Goal: Task Accomplishment & Management: Manage account settings

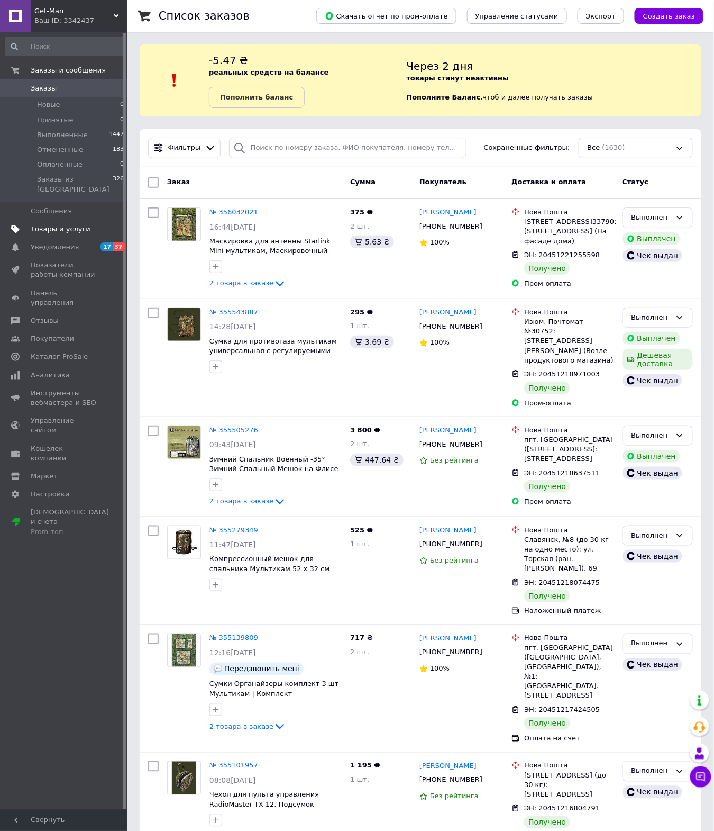
click at [47, 222] on link "Товары и услуги" at bounding box center [65, 229] width 130 height 18
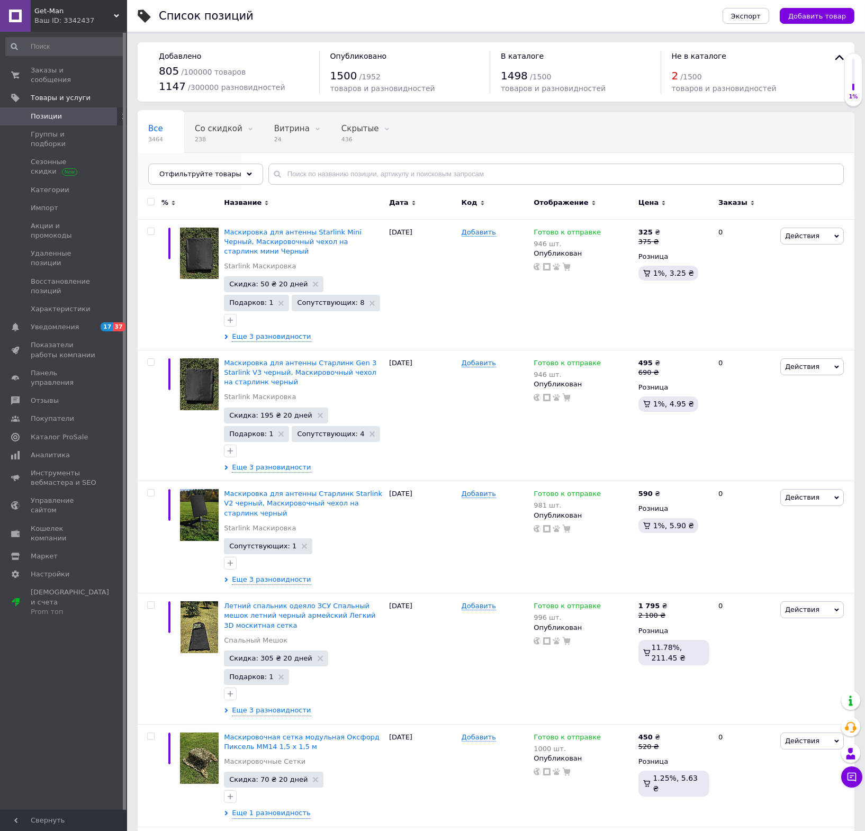
click at [220, 164] on span "Опубликованные" at bounding box center [184, 169] width 72 height 10
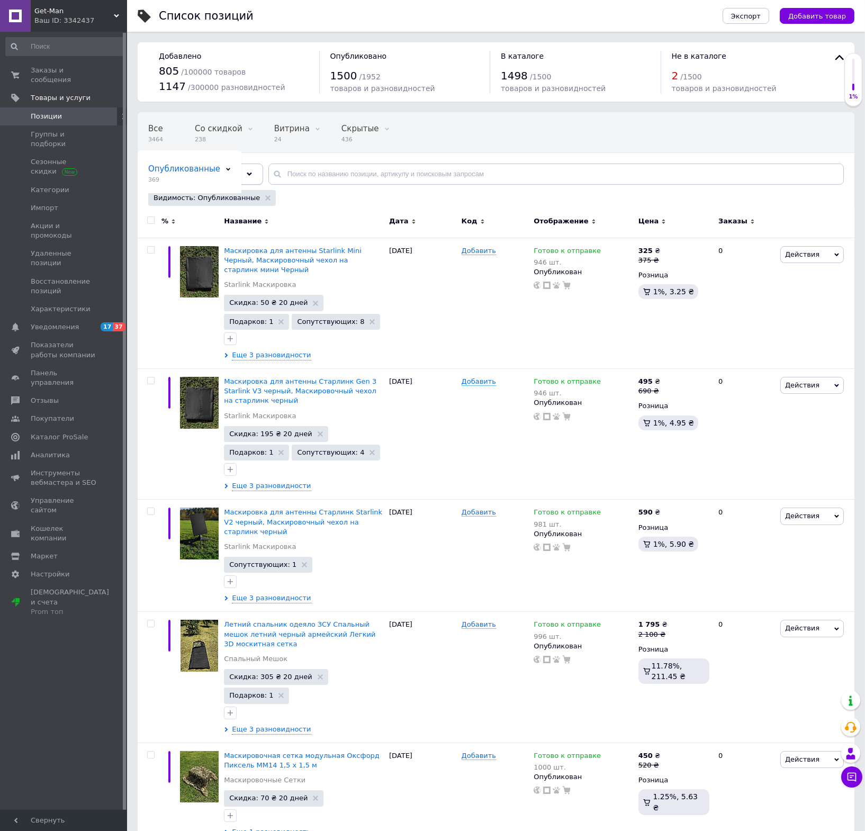
click at [239, 176] on div "Отфильтруйте товары" at bounding box center [205, 174] width 115 height 21
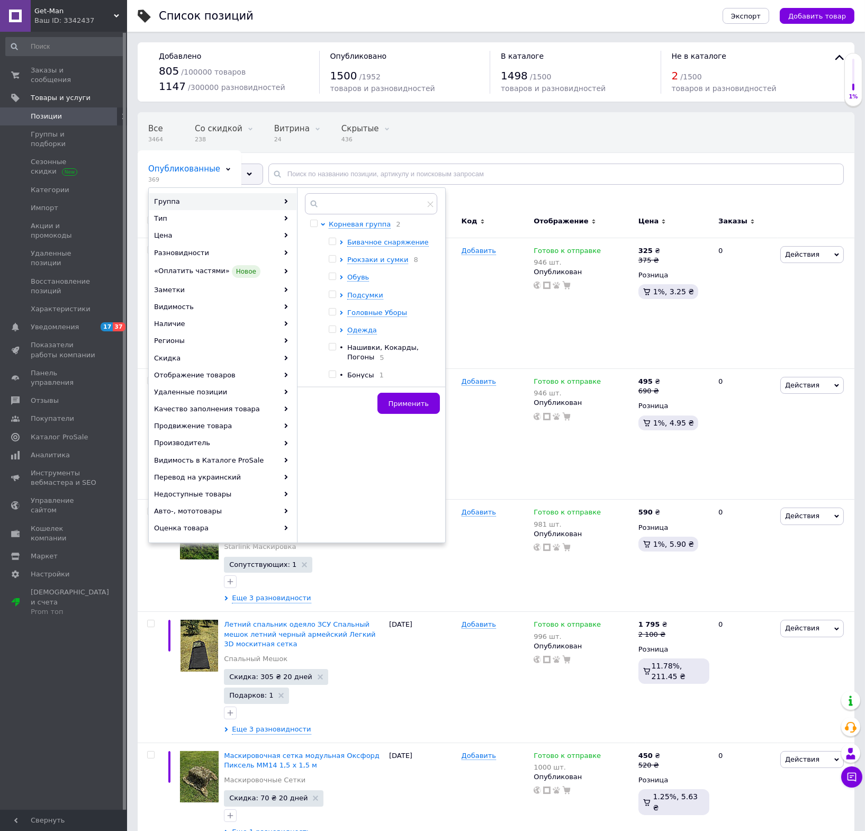
click at [358, 238] on div "Корневая группа 2 Бивачное снаряжение Рюкзаки и сумки 8 Обувь Подсумки Головные…" at bounding box center [380, 422] width 103 height 404
click at [358, 244] on span "Бивачное снаряжение" at bounding box center [387, 242] width 81 height 8
click at [347, 256] on input "checkbox" at bounding box center [350, 259] width 7 height 7
checkbox input "true"
click at [402, 400] on span "Применить" at bounding box center [408, 404] width 40 height 8
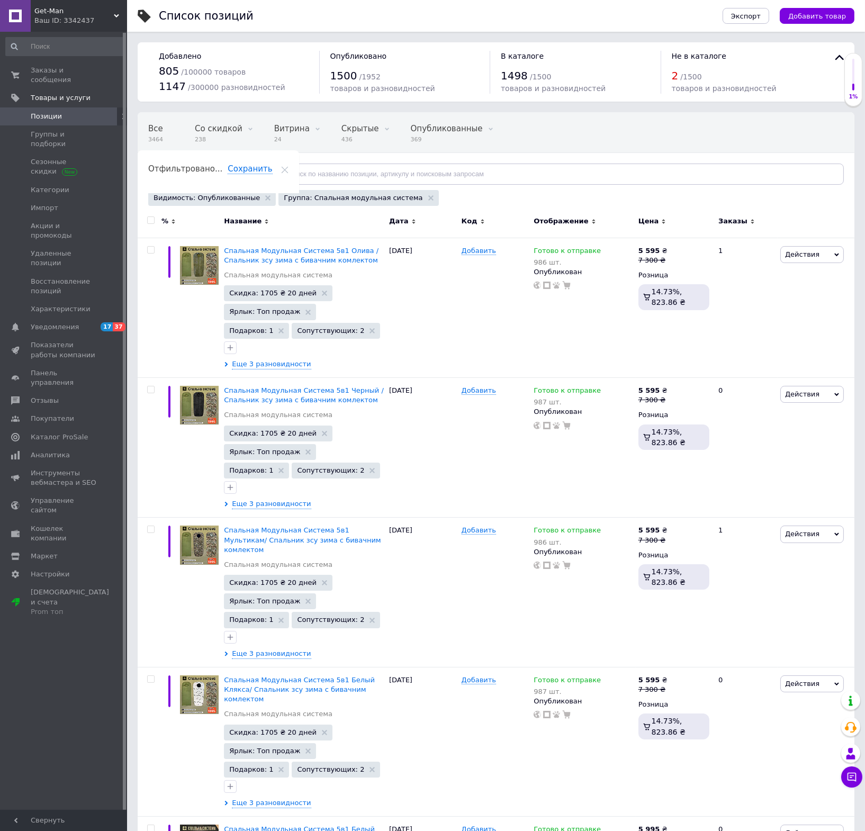
click at [225, 174] on span "Отфильтруйте товары" at bounding box center [200, 174] width 82 height 8
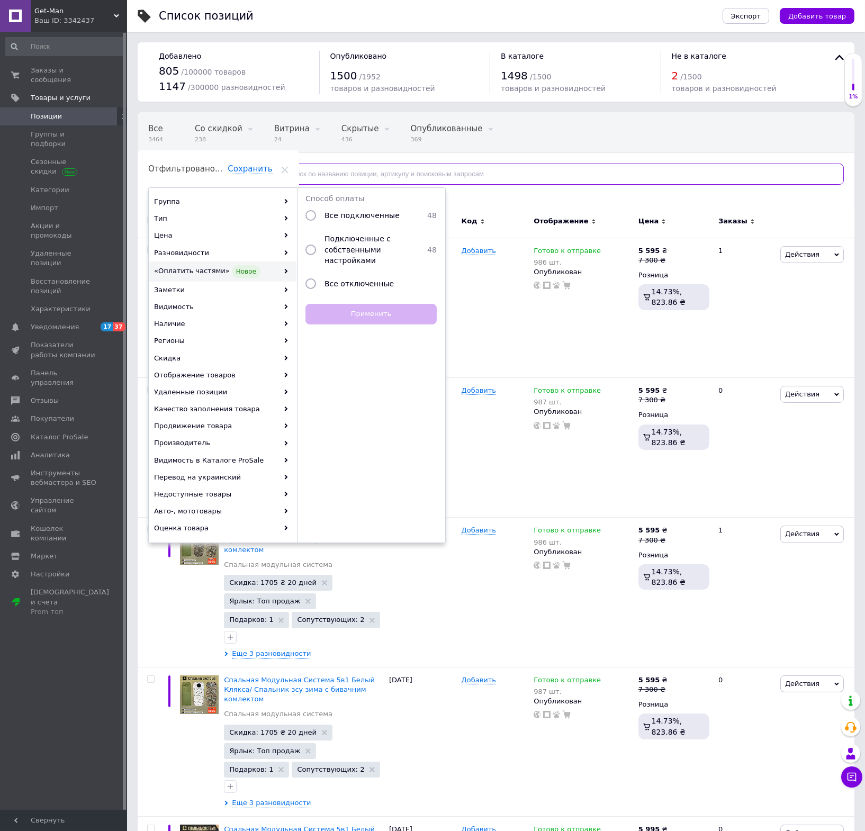
click at [723, 167] on input "text" at bounding box center [555, 174] width 575 height 21
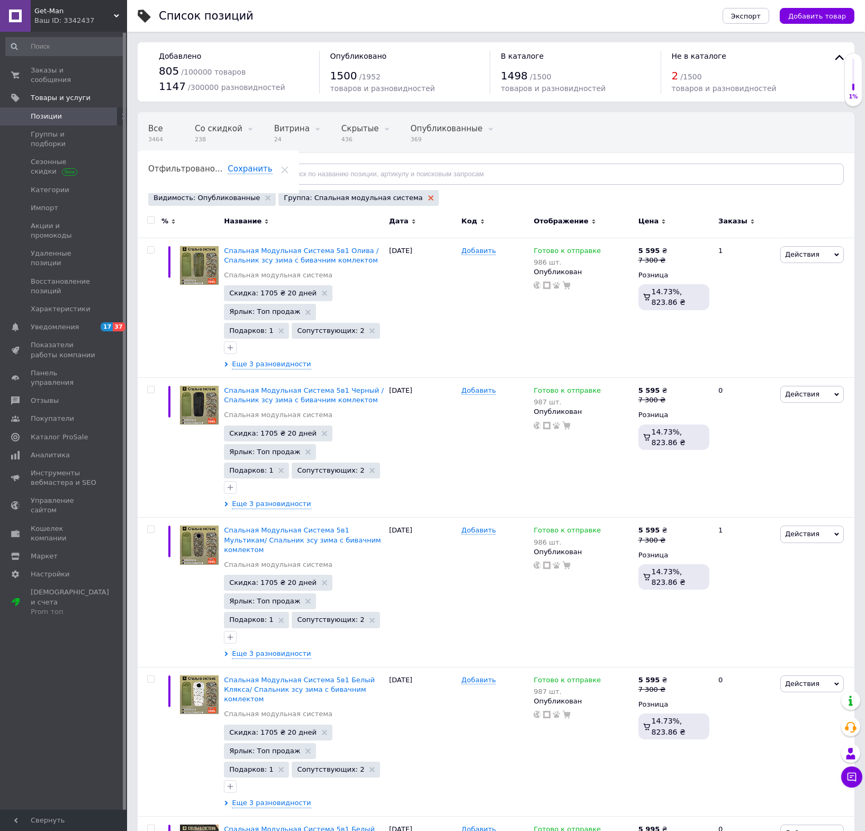
click at [428, 196] on use at bounding box center [430, 197] width 5 height 5
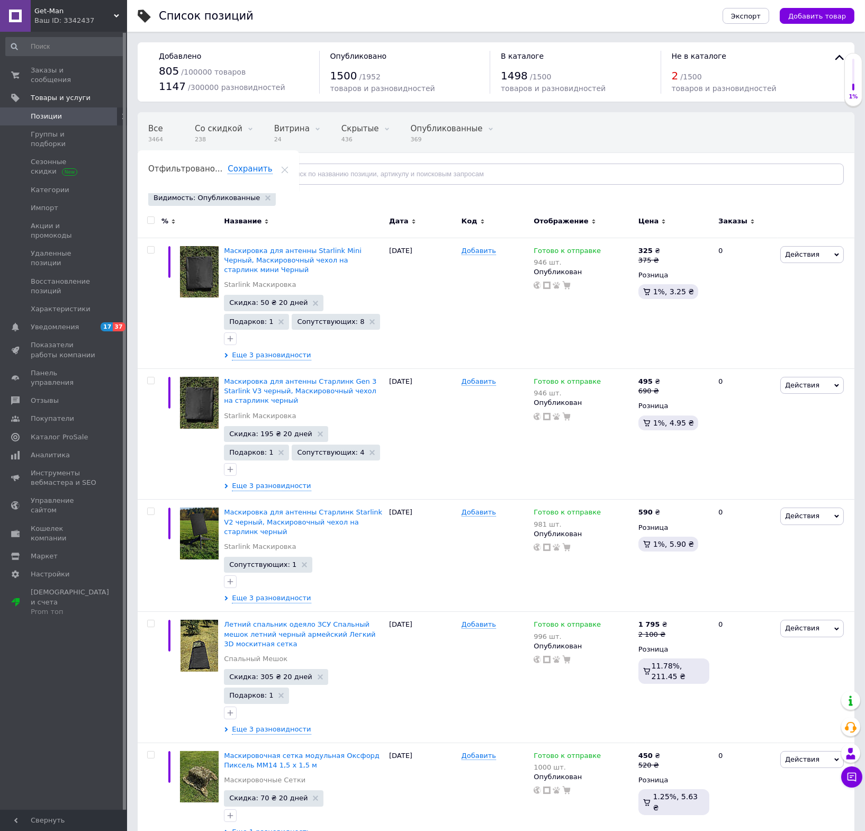
click at [235, 176] on div "Отфильтруйте товары" at bounding box center [205, 174] width 115 height 21
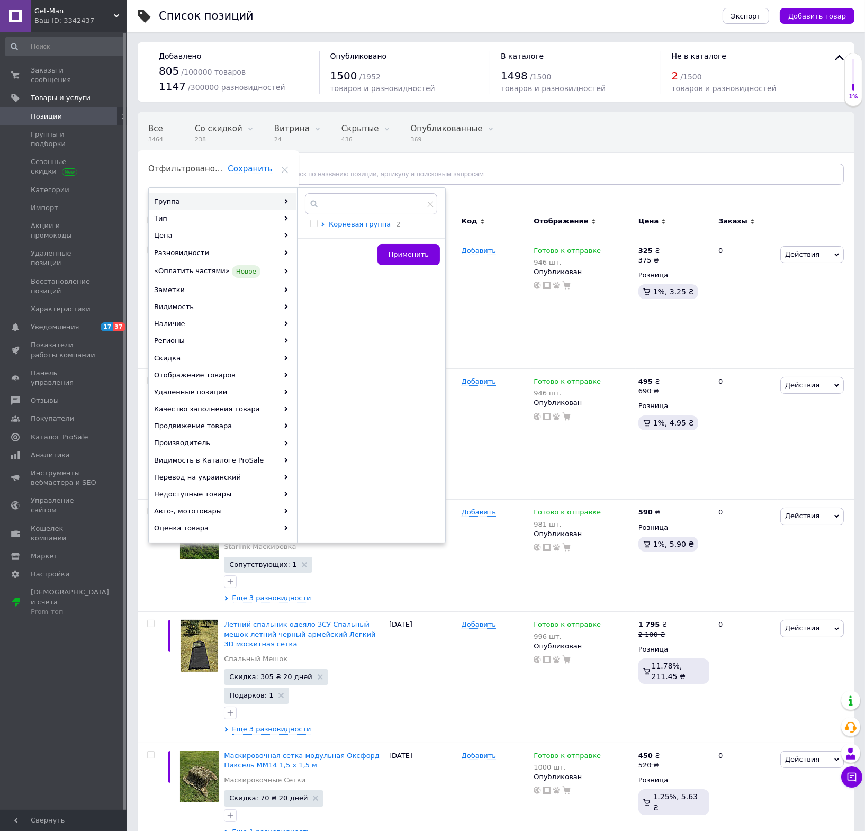
click at [358, 224] on span "Корневая группа" at bounding box center [360, 224] width 62 height 8
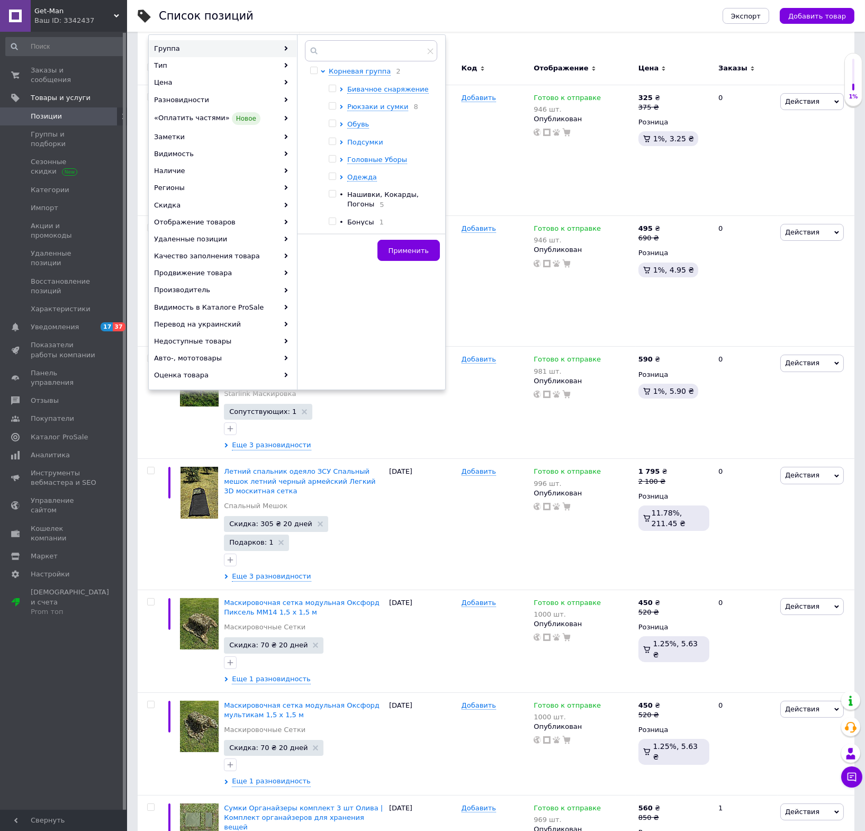
scroll to position [129, 0]
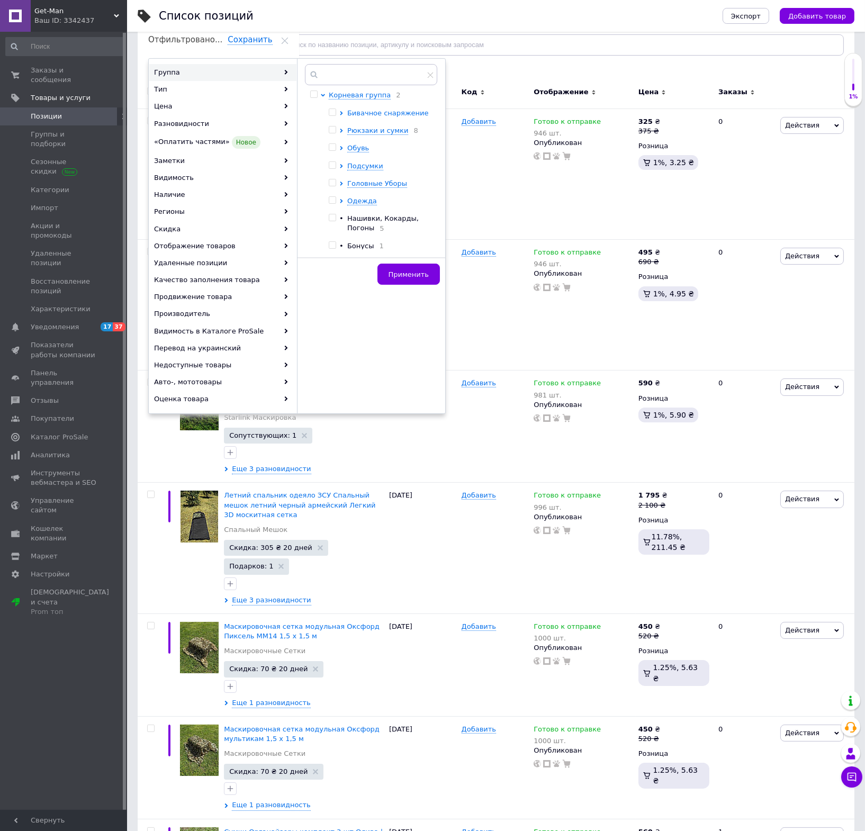
click at [368, 116] on span "Бивачное снаряжение" at bounding box center [387, 113] width 81 height 8
click at [349, 167] on input "checkbox" at bounding box center [350, 167] width 7 height 7
checkbox input "true"
click at [404, 277] on span "Применить" at bounding box center [408, 274] width 40 height 8
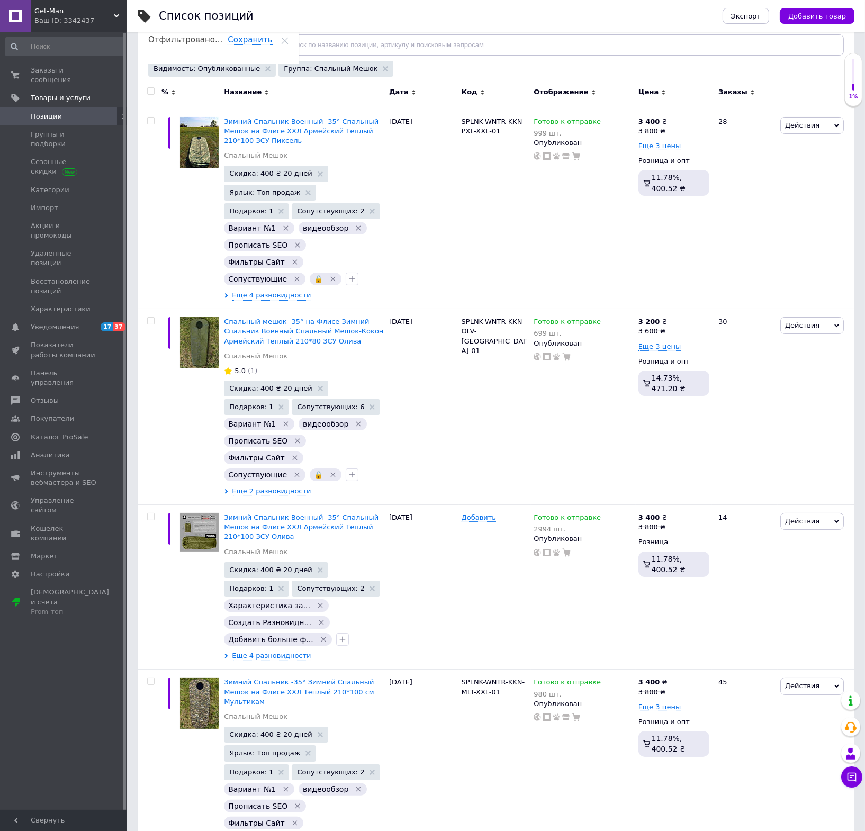
click at [227, 50] on div "Отфильтруйте товары" at bounding box center [205, 44] width 115 height 21
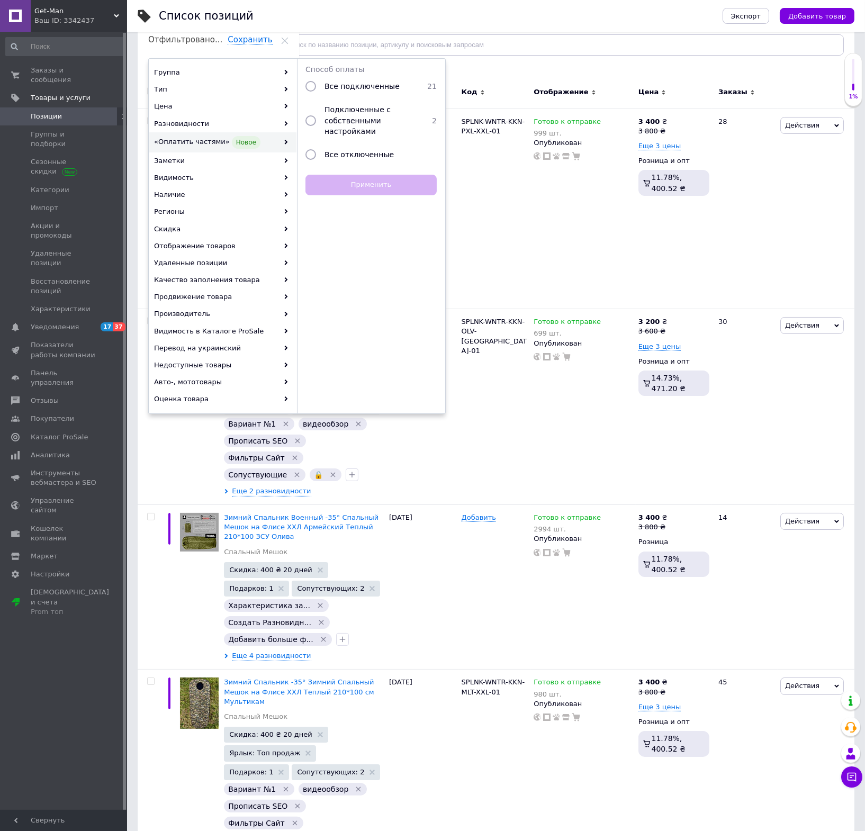
click at [315, 121] on input "radio" at bounding box center [310, 120] width 11 height 11
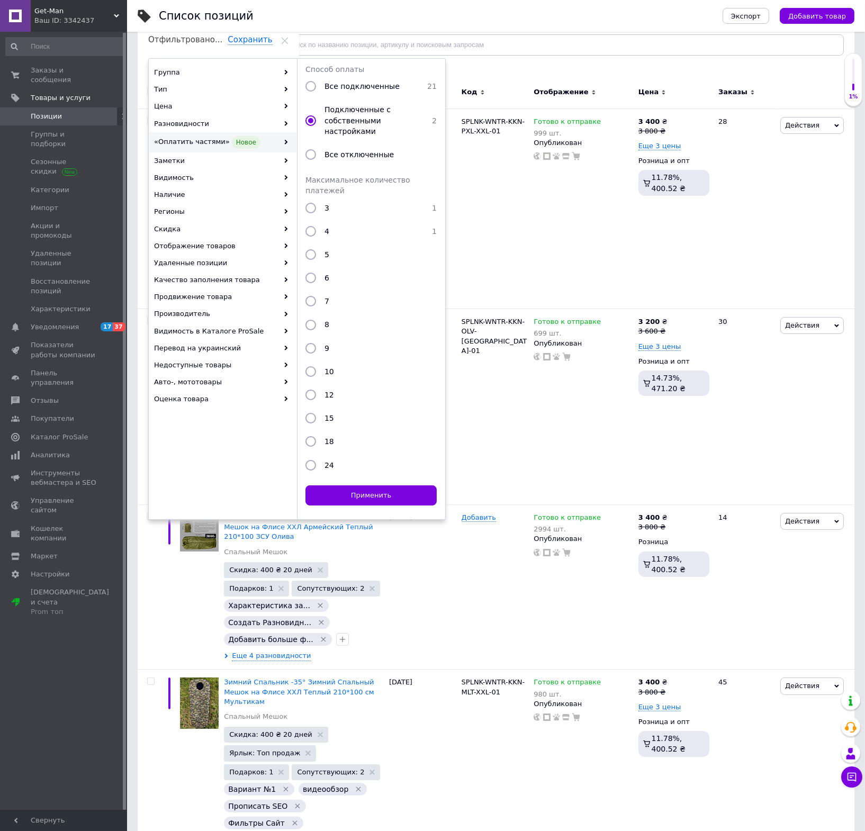
click at [315, 121] on input "radio" at bounding box center [310, 120] width 11 height 11
radio input "false"
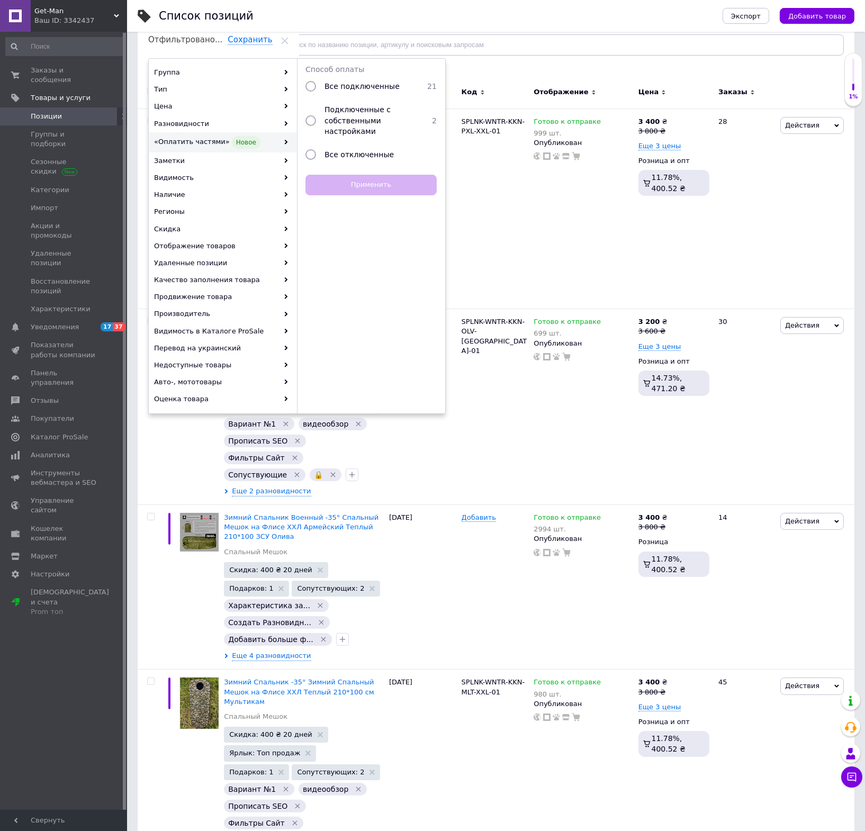
click at [314, 83] on input "radio" at bounding box center [310, 86] width 11 height 11
radio input "true"
click at [313, 153] on input "radio" at bounding box center [310, 154] width 11 height 11
radio input "true"
click at [346, 180] on button "Применить" at bounding box center [370, 185] width 131 height 21
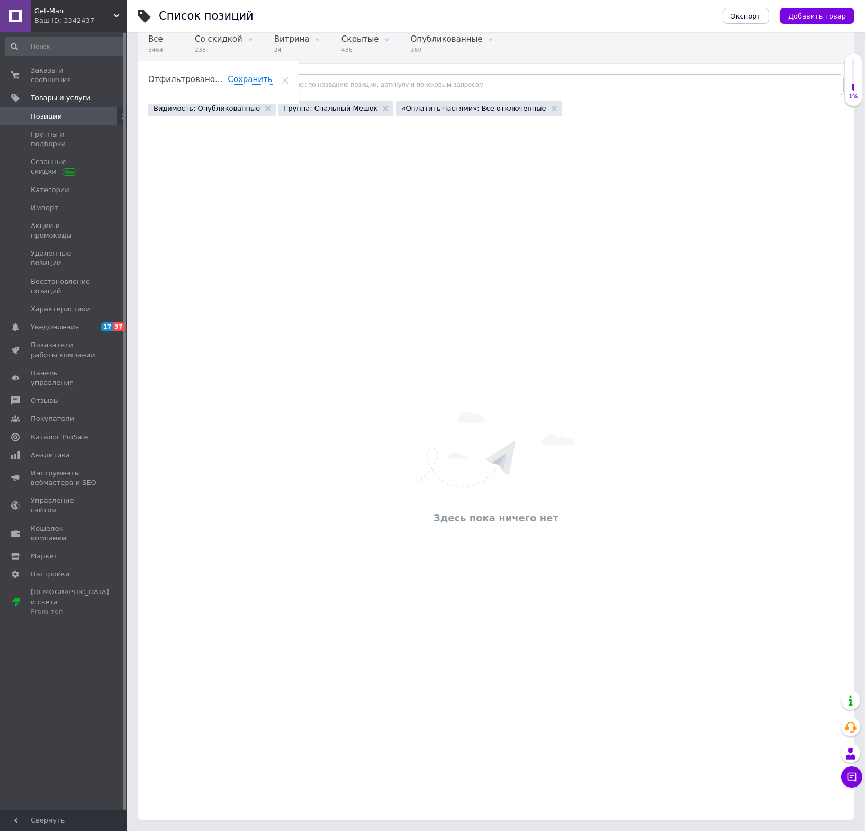
scroll to position [89, 0]
click at [551, 108] on use at bounding box center [553, 108] width 5 height 5
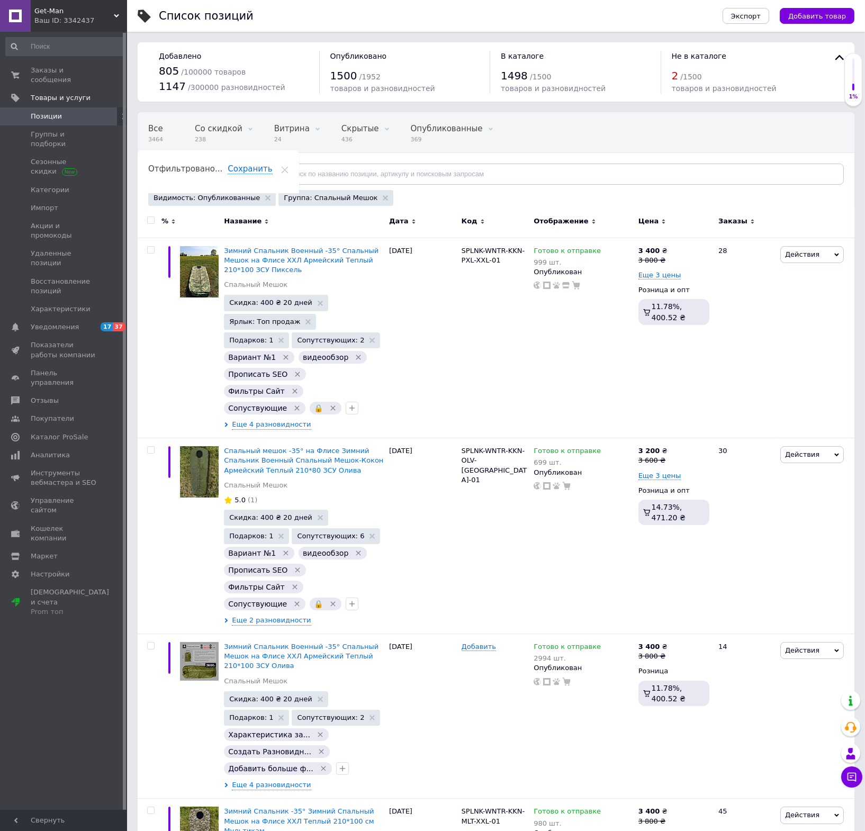
click at [152, 222] on input "checkbox" at bounding box center [150, 220] width 7 height 7
checkbox input "true"
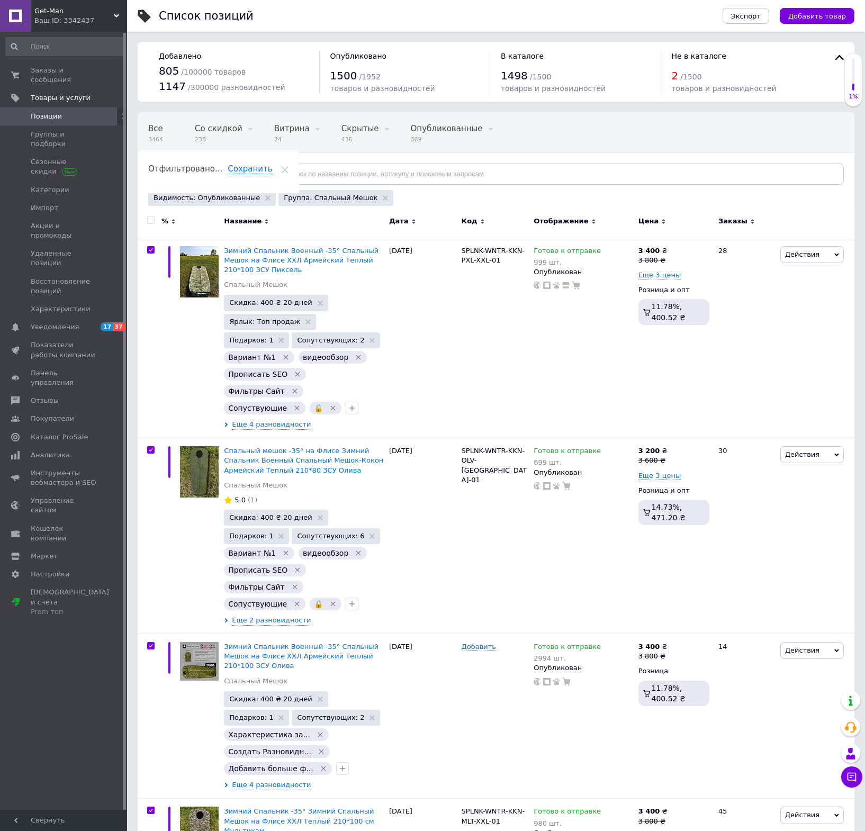
checkbox input "true"
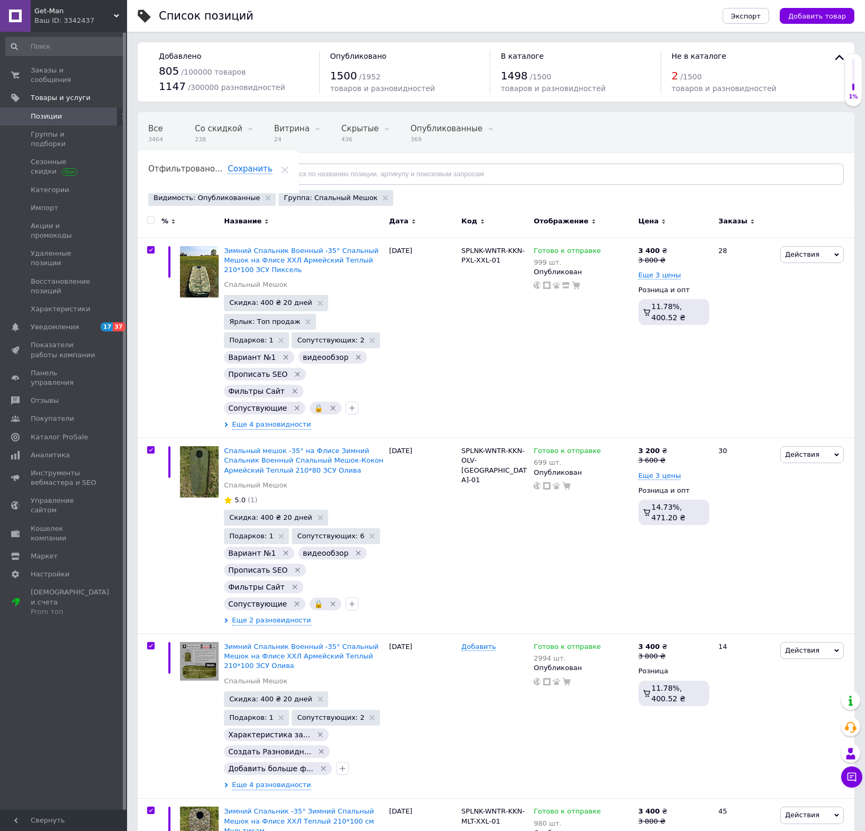
checkbox input "true"
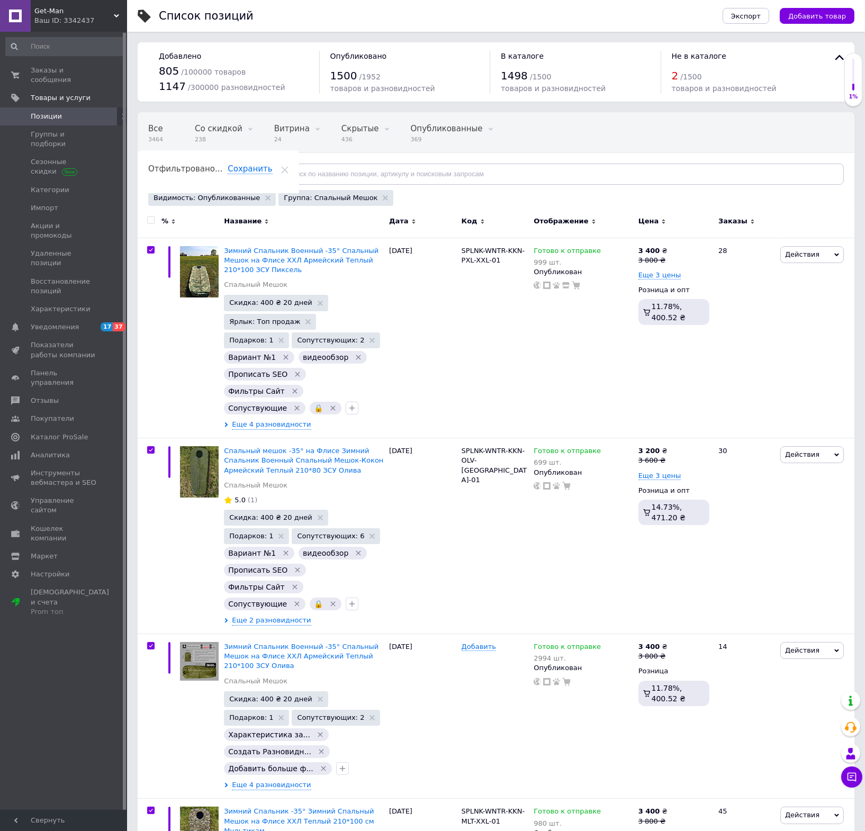
checkbox input "true"
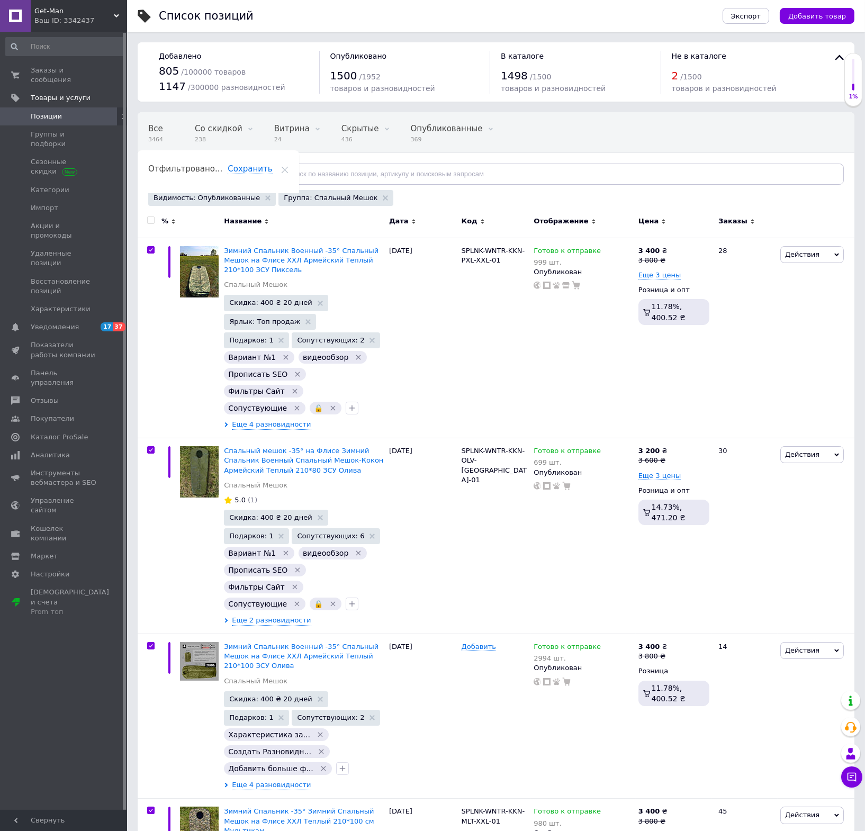
checkbox input "true"
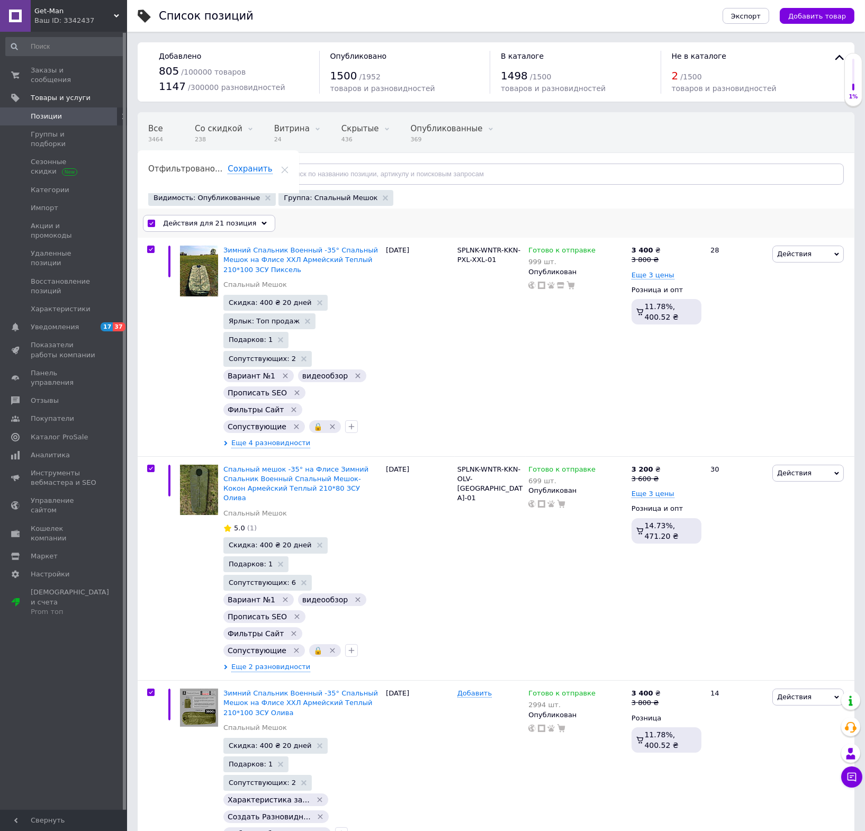
click at [209, 213] on div "Действия для 21 позиция Выбрать все 21 позиция Выбраны все 21 позиция Отменить …" at bounding box center [496, 224] width 717 height 28
click at [207, 222] on span "Действия для 21 позиция" at bounding box center [209, 224] width 93 height 10
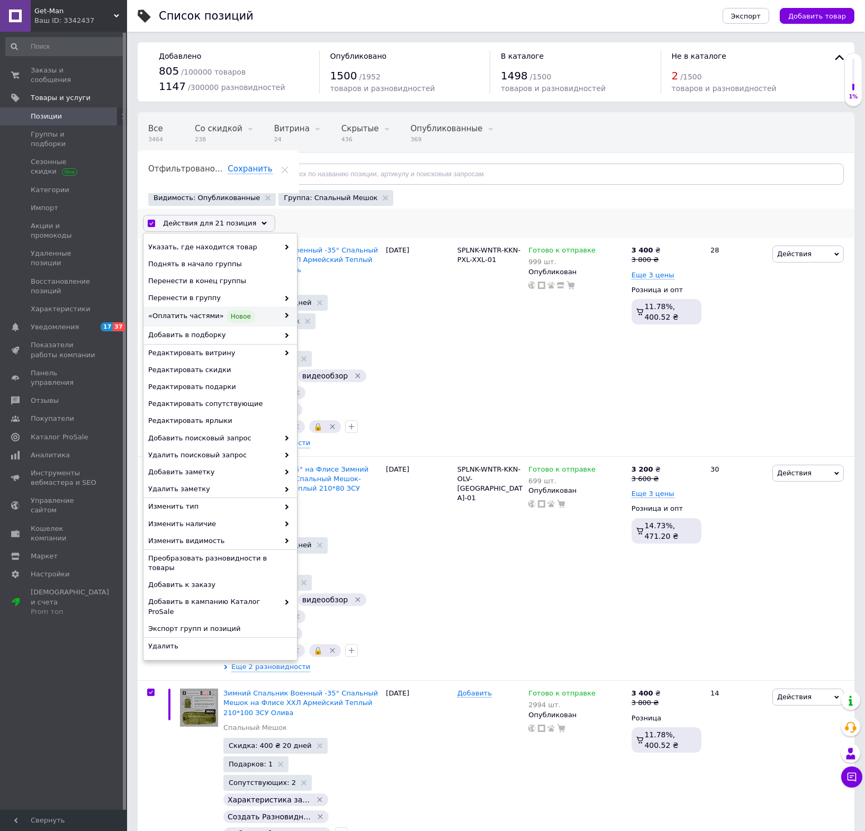
click at [253, 312] on span "«Оплатить частями» Новое" at bounding box center [213, 316] width 131 height 13
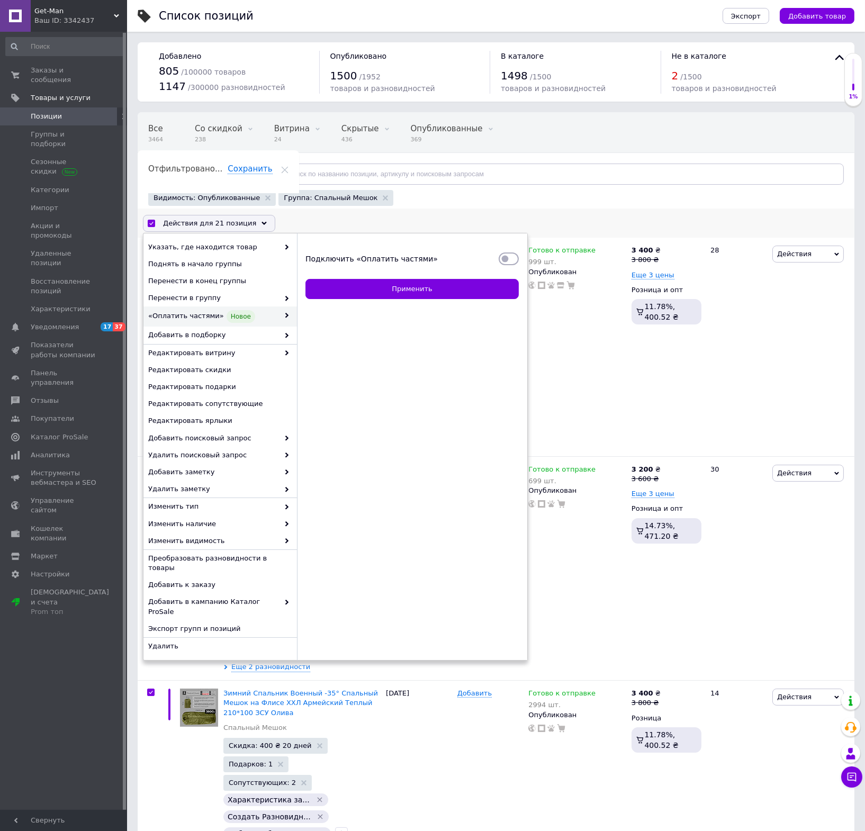
click at [509, 258] on input "Подключить «Оплатить частями»" at bounding box center [509, 258] width 20 height 11
checkbox input "true"
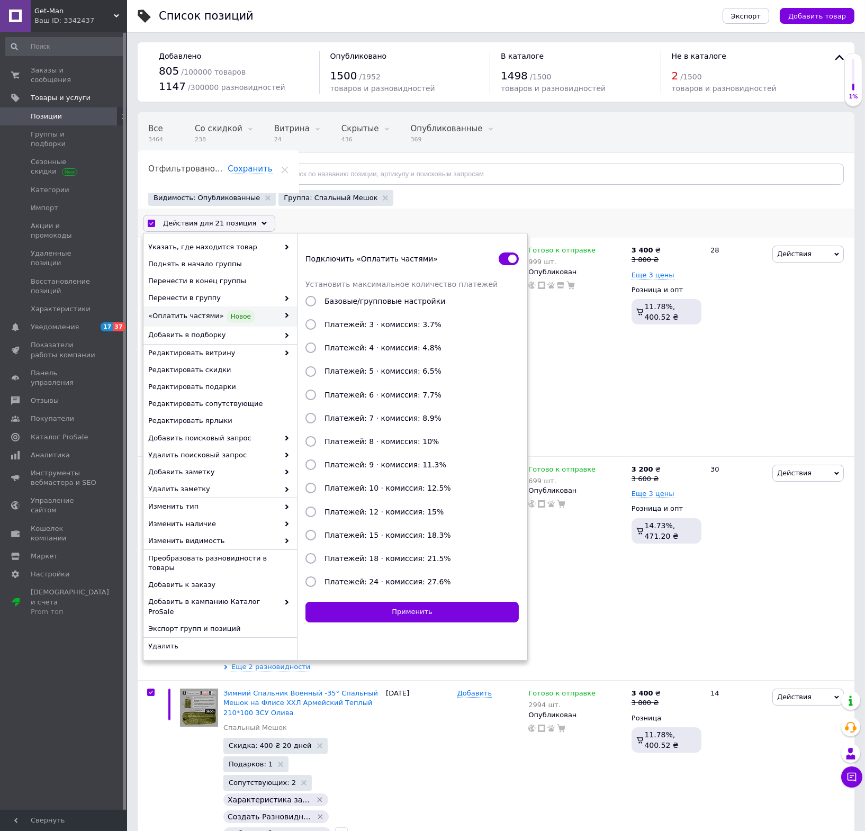
click at [309, 347] on input "Платежей: 4 · комиссия: 4.8%" at bounding box center [310, 347] width 11 height 11
radio input "true"
click at [466, 612] on button "Применить" at bounding box center [411, 612] width 213 height 21
checkbox input "false"
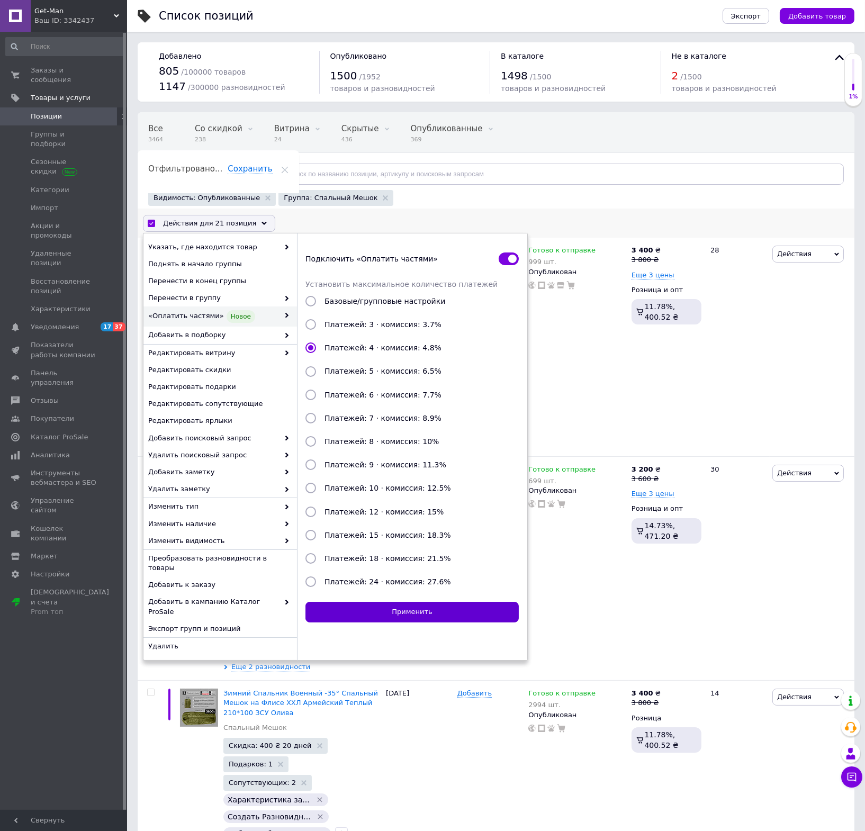
checkbox input "false"
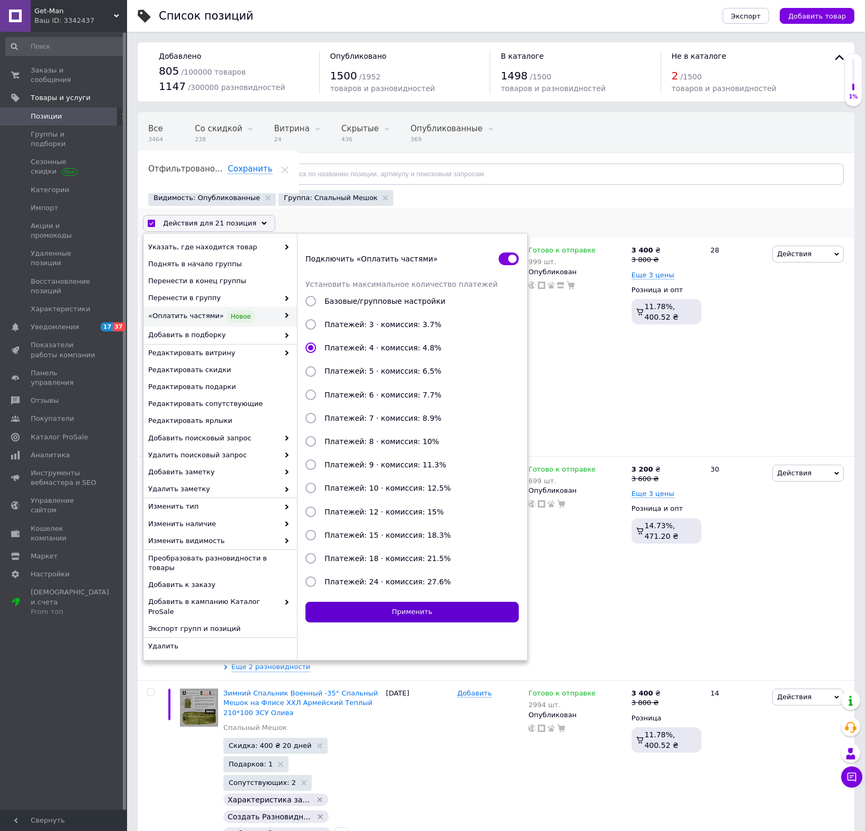
checkbox input "false"
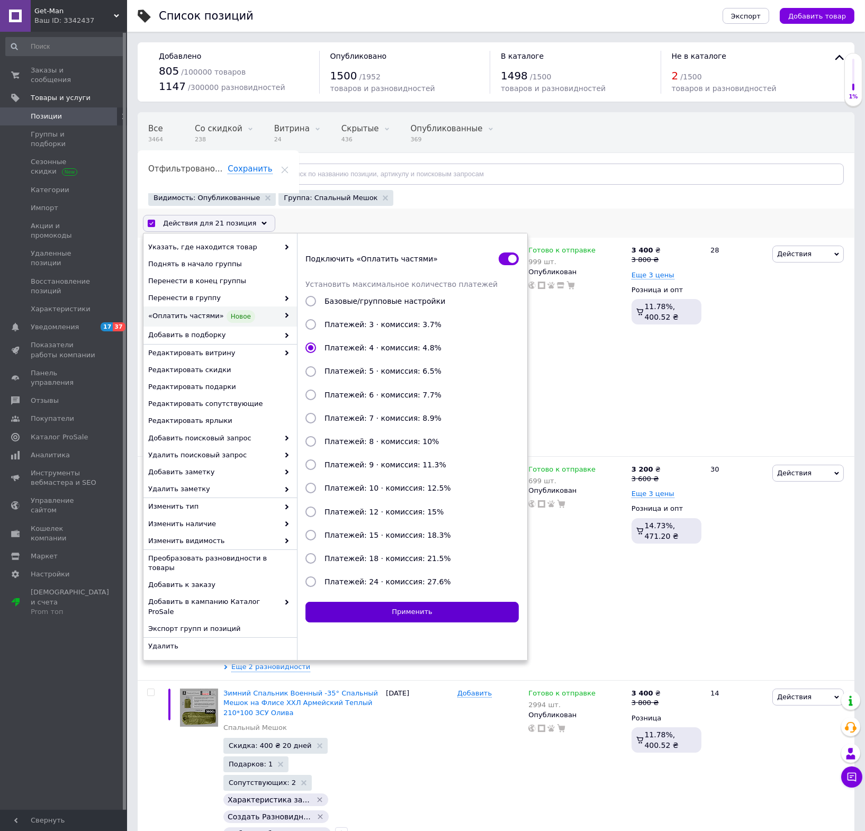
checkbox input "false"
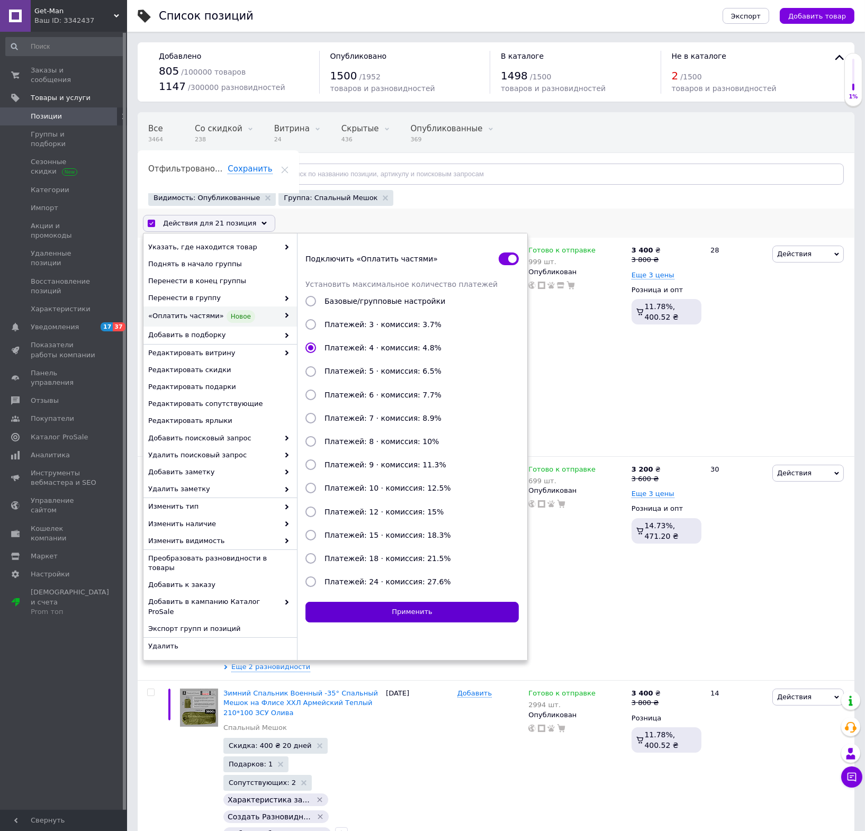
checkbox input "false"
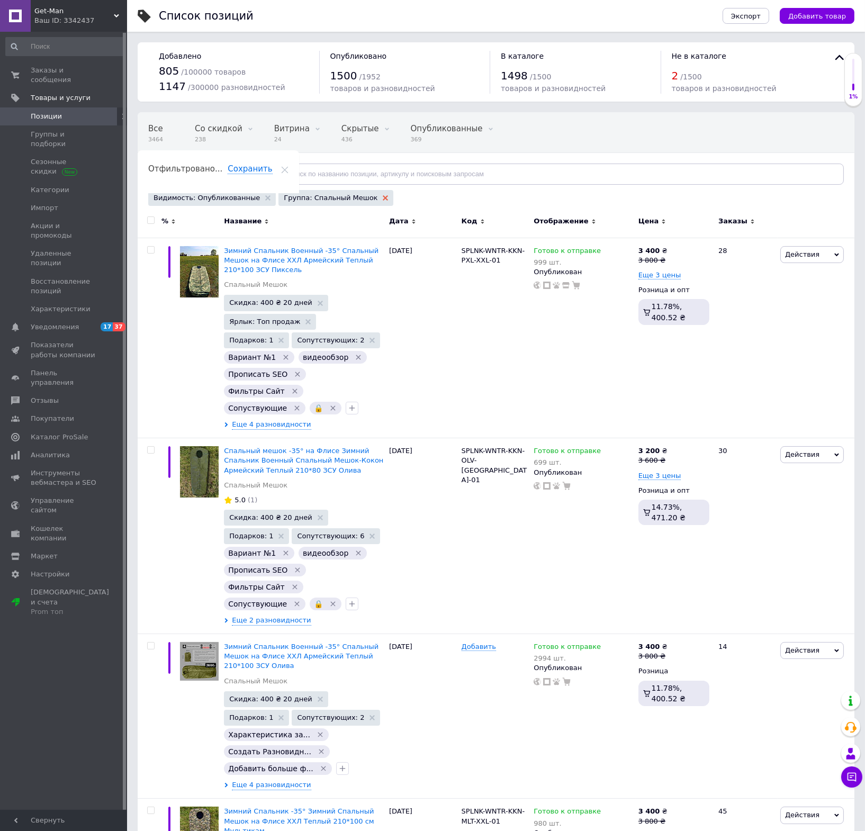
click at [383, 197] on use at bounding box center [385, 197] width 5 height 5
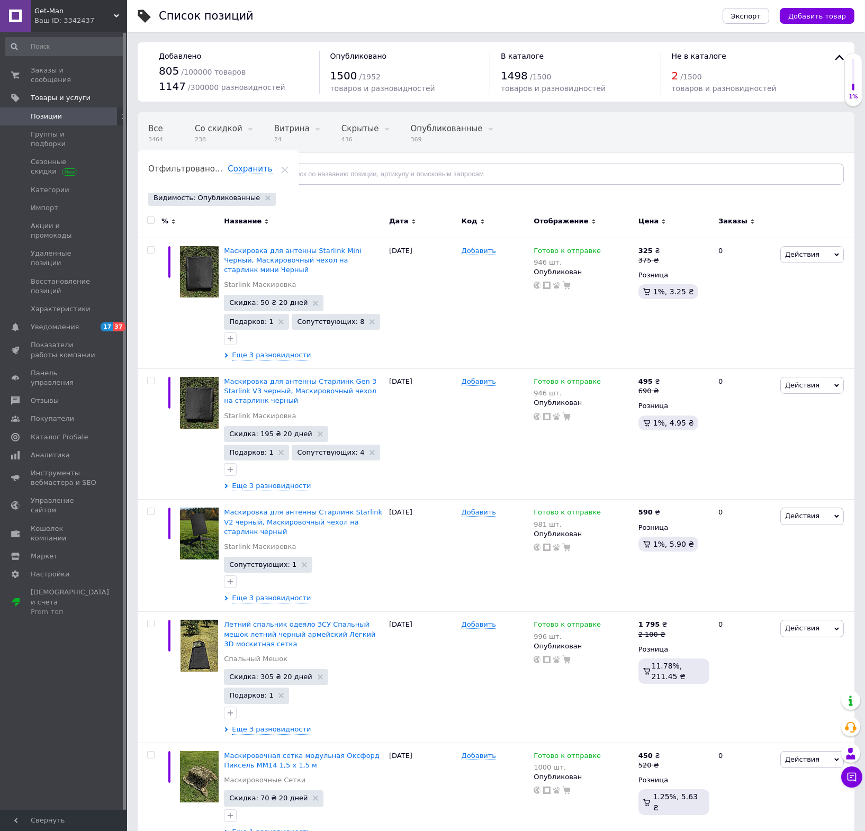
click at [210, 174] on span "Отфильтруйте товары" at bounding box center [200, 174] width 82 height 8
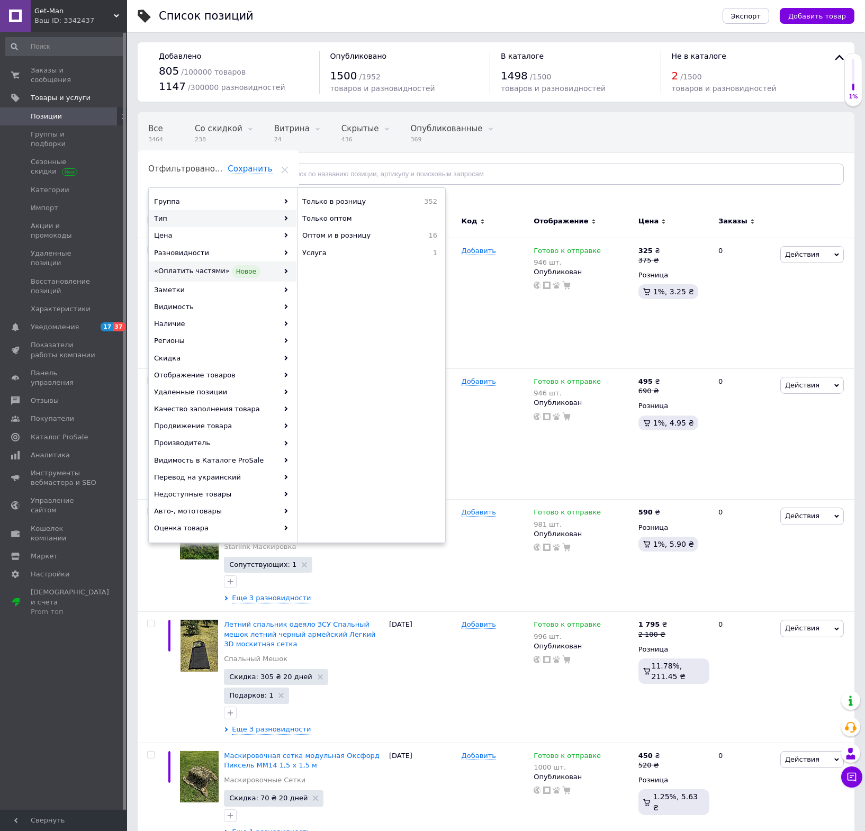
click at [264, 268] on div "«Оплатить частями» Новое" at bounding box center [222, 271] width 147 height 20
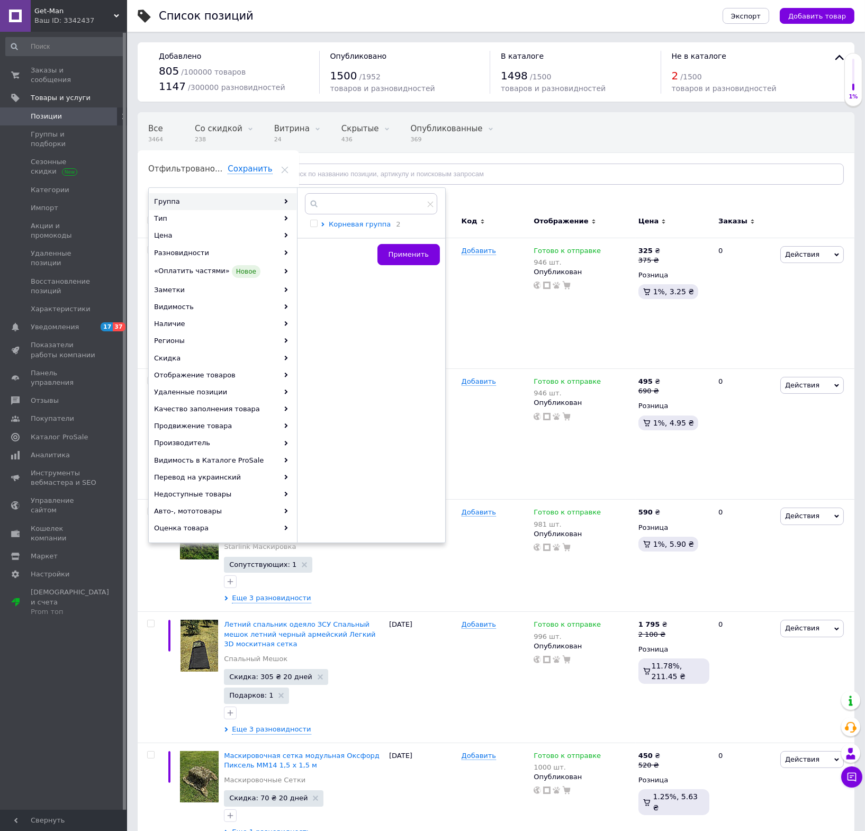
click at [354, 224] on span "Корневая группа" at bounding box center [360, 224] width 62 height 8
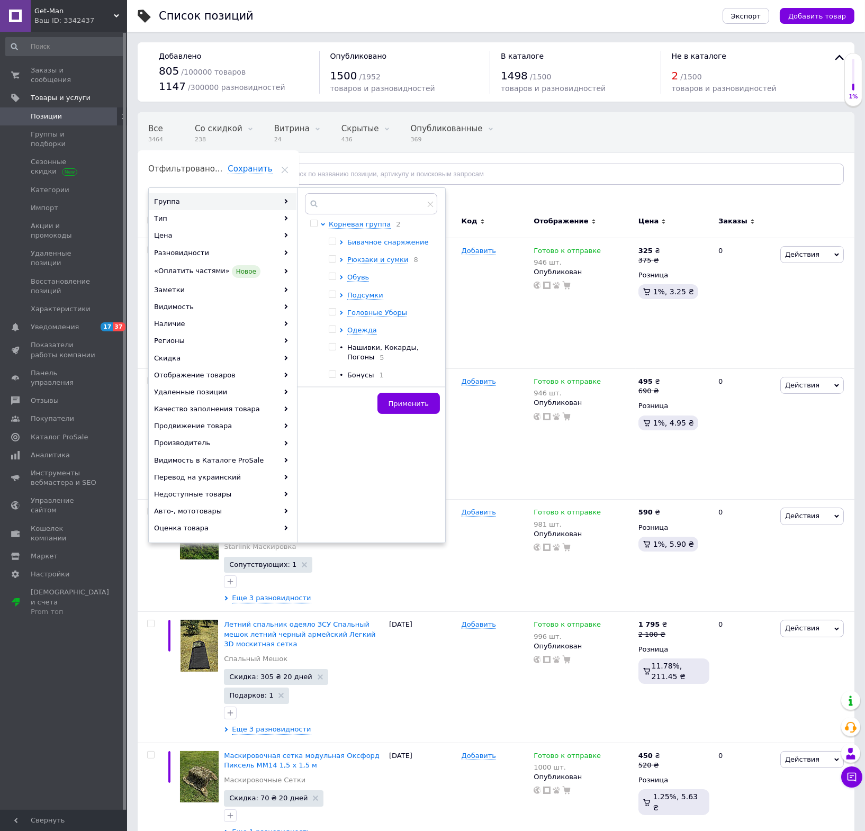
click at [369, 246] on span "Бивачное снаряжение" at bounding box center [387, 242] width 81 height 8
click at [352, 321] on input "checkbox" at bounding box center [350, 323] width 7 height 7
checkbox input "true"
click at [424, 401] on span "Применить" at bounding box center [408, 404] width 40 height 8
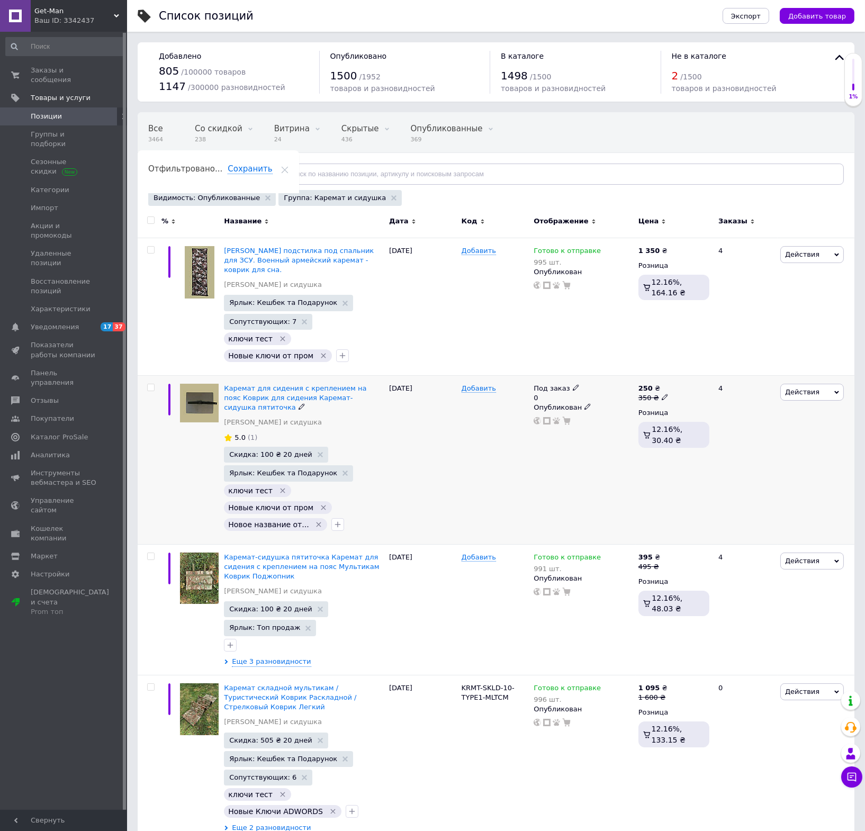
click at [723, 388] on span "Действия" at bounding box center [802, 392] width 34 height 8
click at [723, 494] on li "Скрыть" at bounding box center [768, 501] width 150 height 15
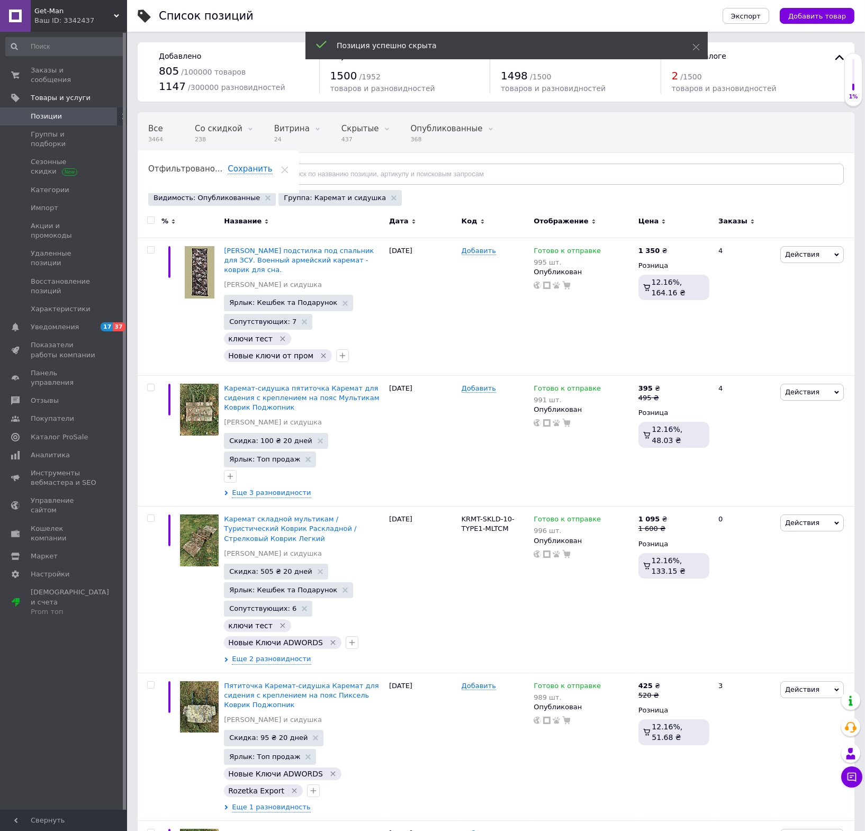
click at [149, 217] on input "checkbox" at bounding box center [150, 220] width 7 height 7
checkbox input "true"
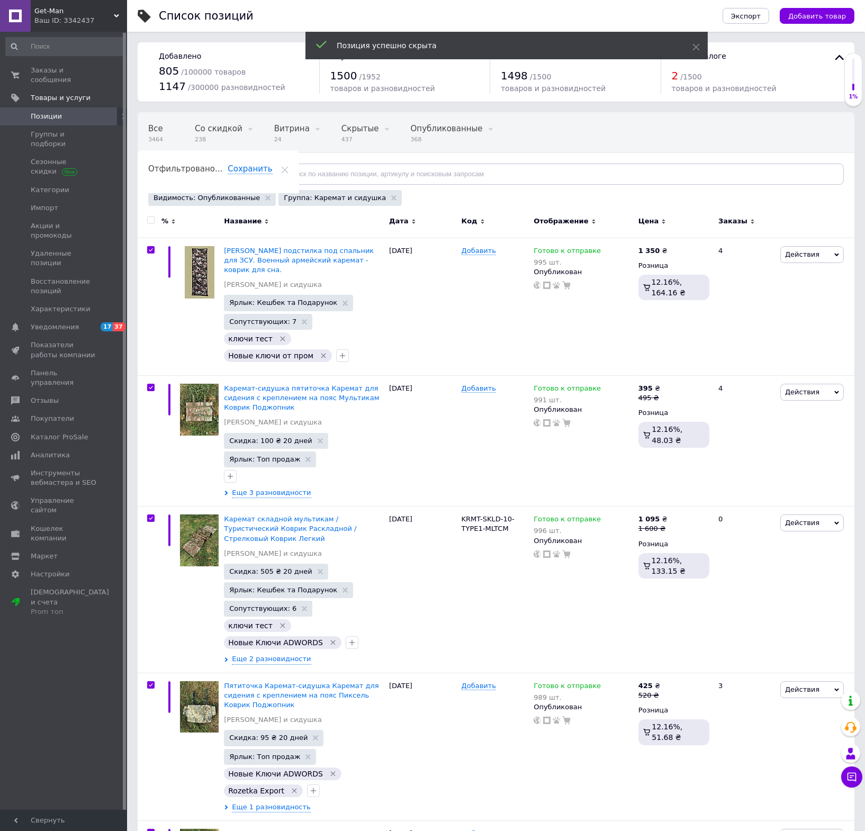
checkbox input "true"
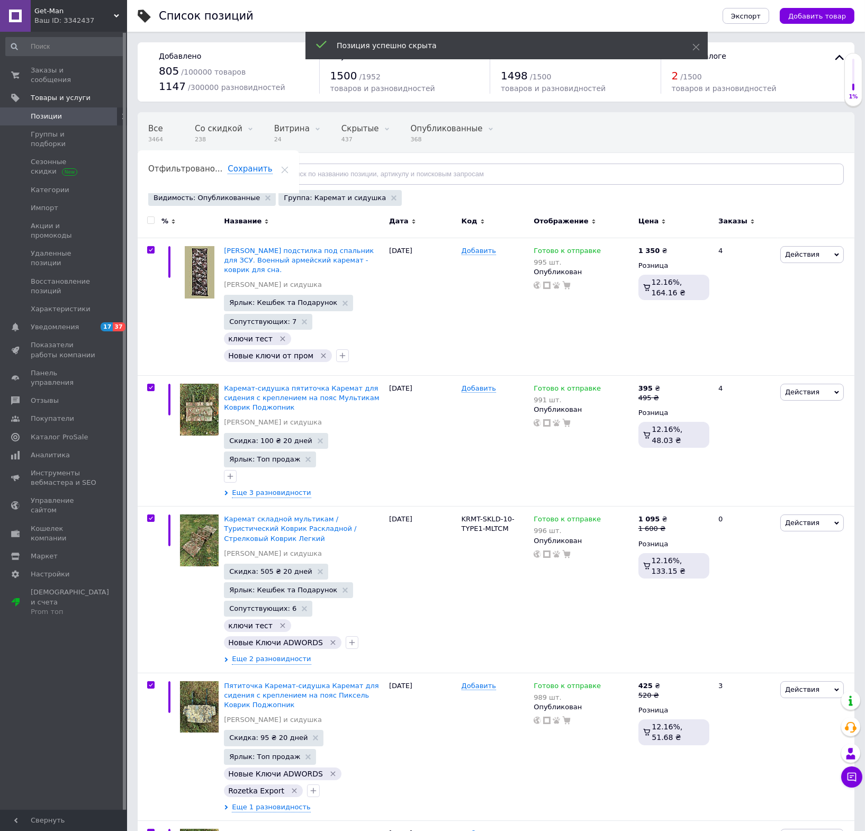
checkbox input "true"
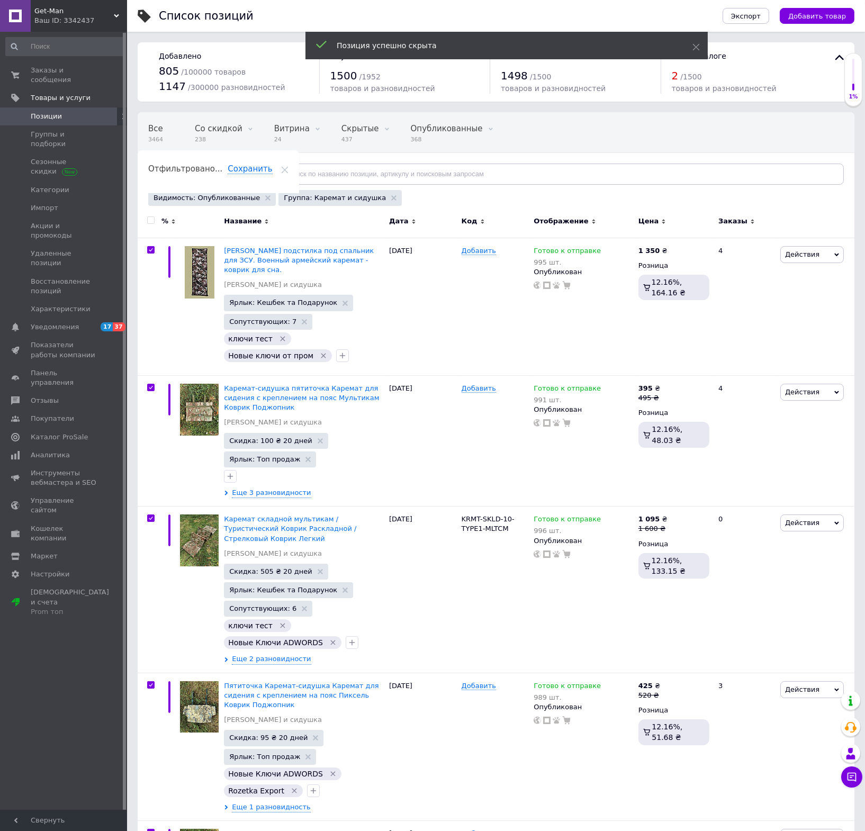
checkbox input "true"
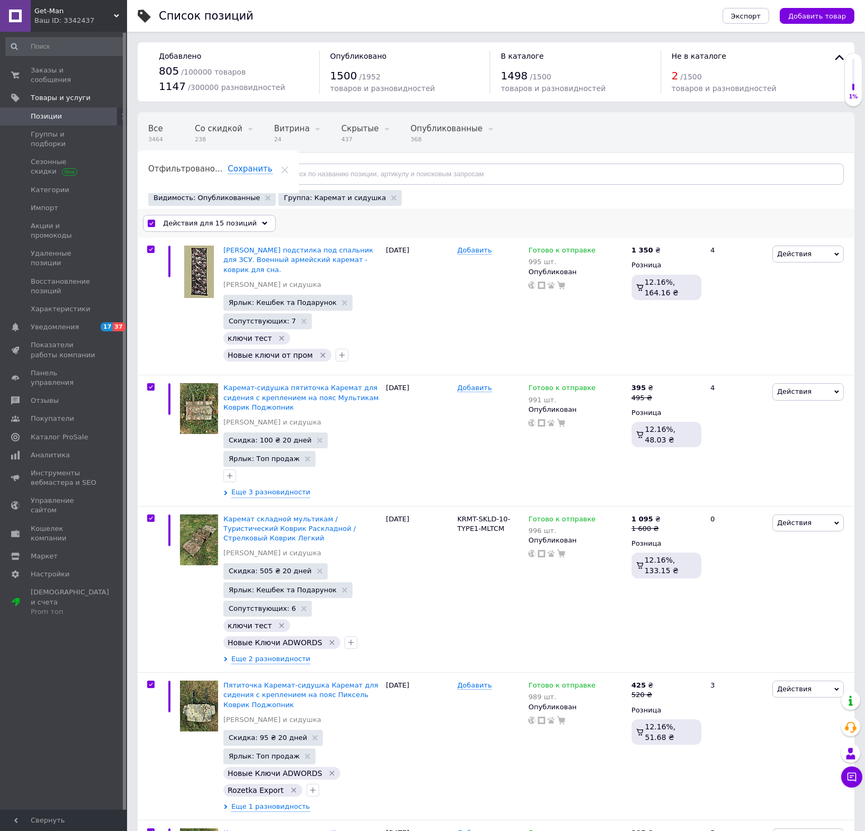
click at [202, 227] on span "Действия для 15 позиций" at bounding box center [210, 224] width 94 height 10
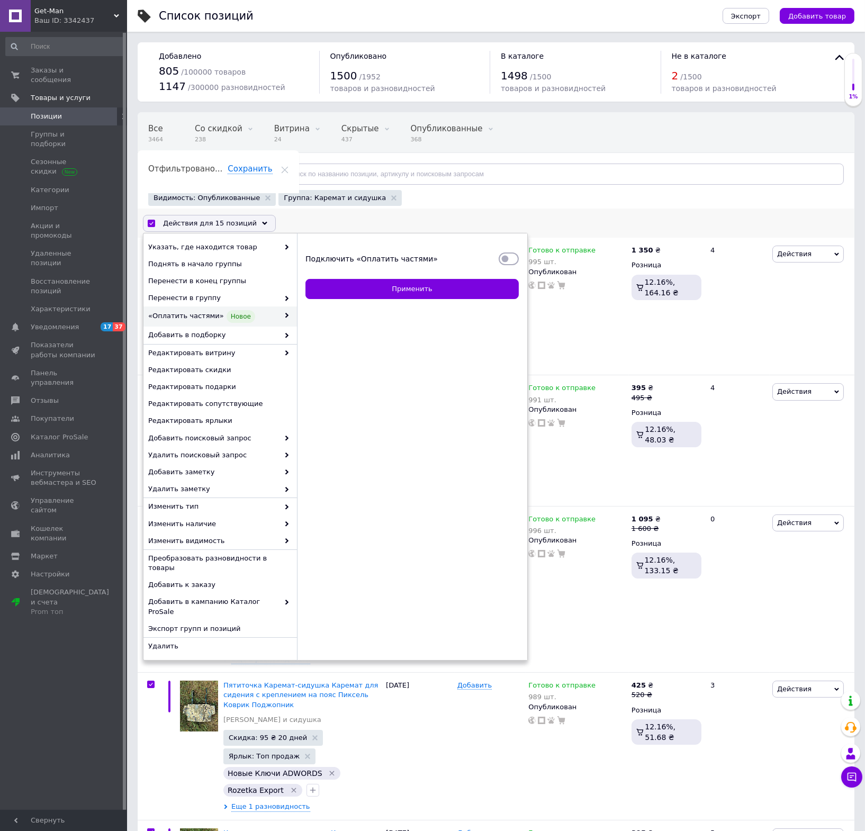
click at [511, 261] on input "Подключить «Оплатить частями»" at bounding box center [509, 258] width 20 height 11
checkbox input "true"
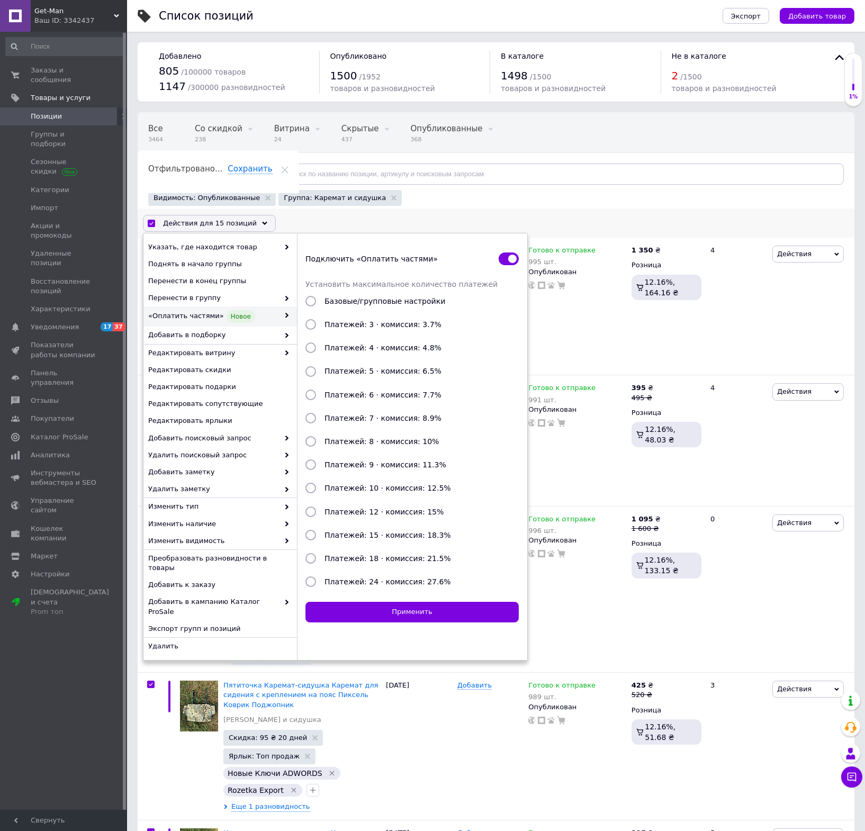
click at [405, 325] on span "Платежей: 3 · комиссия: 3.7%" at bounding box center [382, 324] width 117 height 8
click at [316, 325] on input "Платежей: 3 · комиссия: 3.7%" at bounding box center [310, 324] width 11 height 11
radio input "true"
click at [423, 612] on button "Применить" at bounding box center [411, 612] width 213 height 21
checkbox input "false"
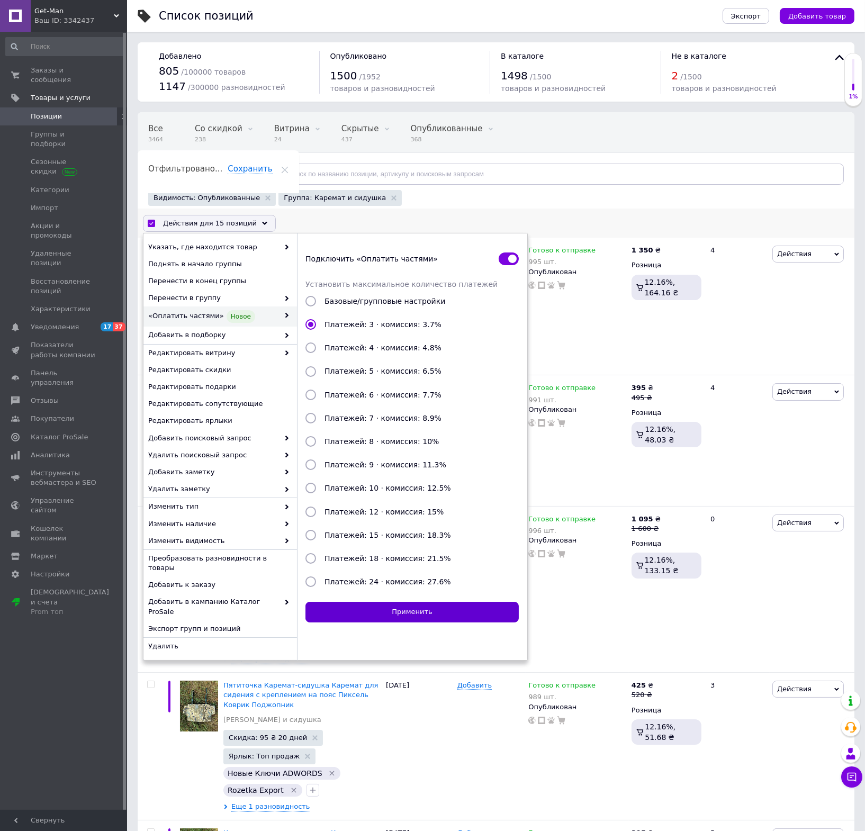
checkbox input "false"
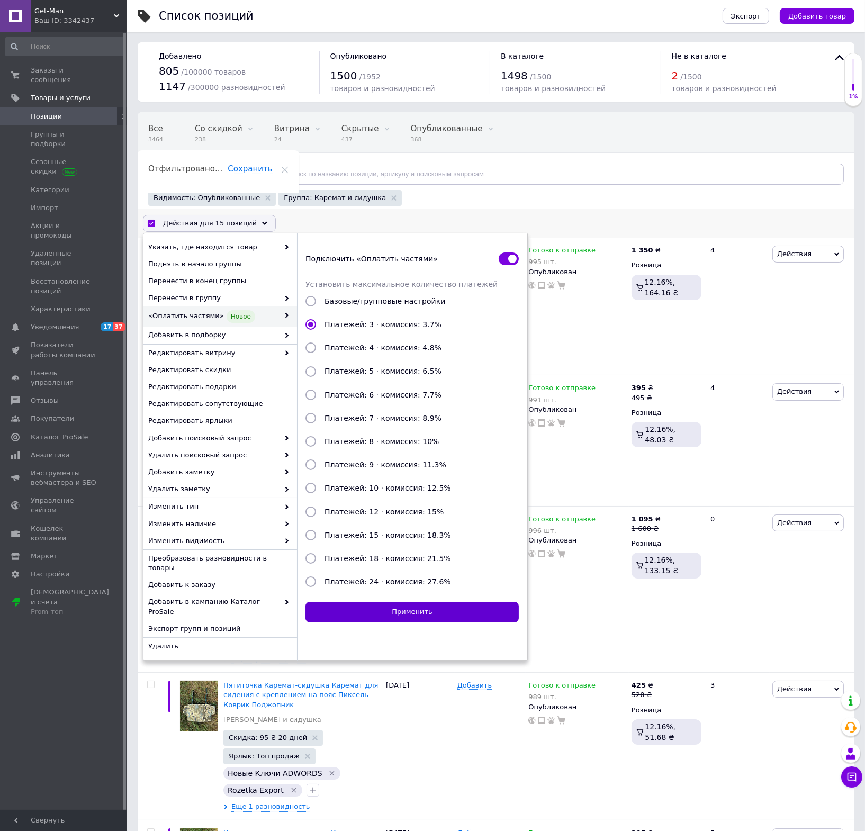
checkbox input "false"
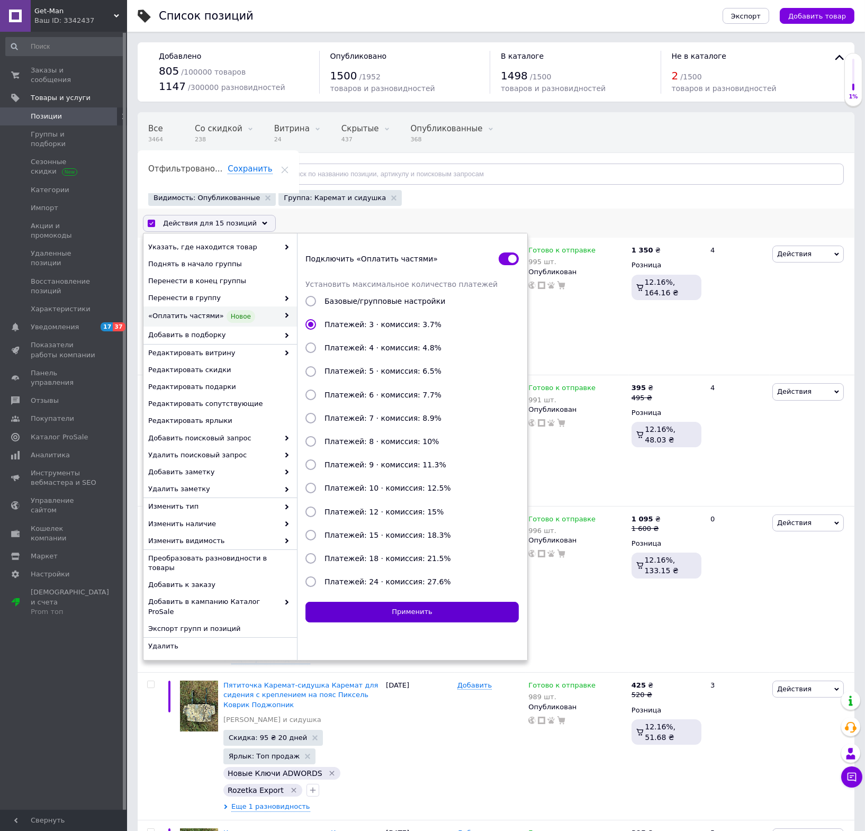
checkbox input "false"
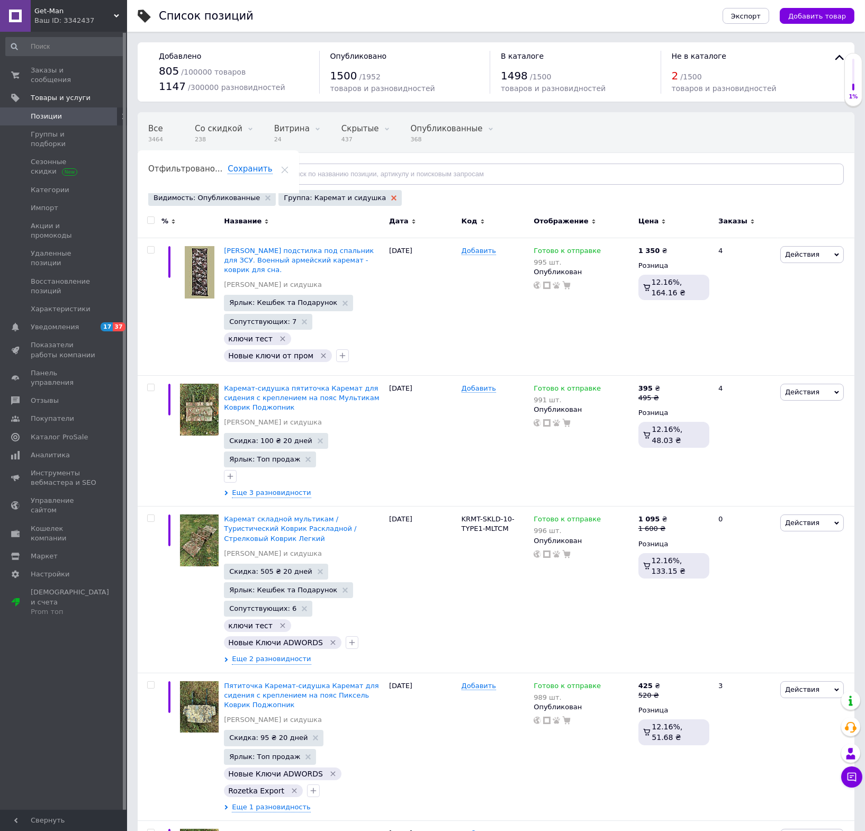
click at [391, 195] on icon at bounding box center [393, 197] width 5 height 5
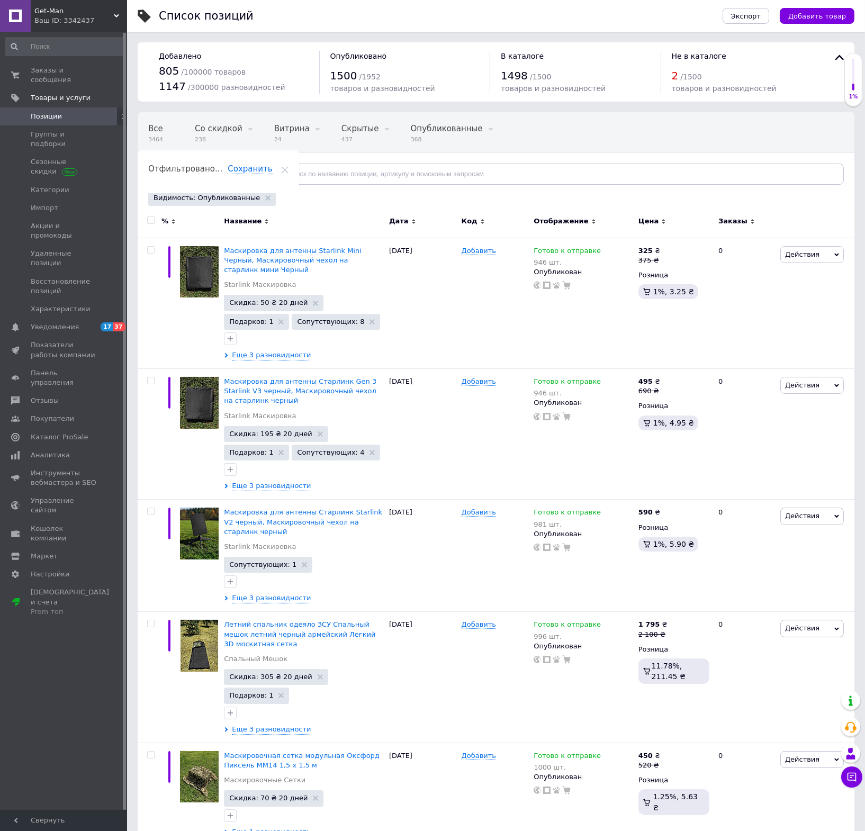
click at [222, 175] on span "Отфильтруйте товары" at bounding box center [200, 174] width 82 height 8
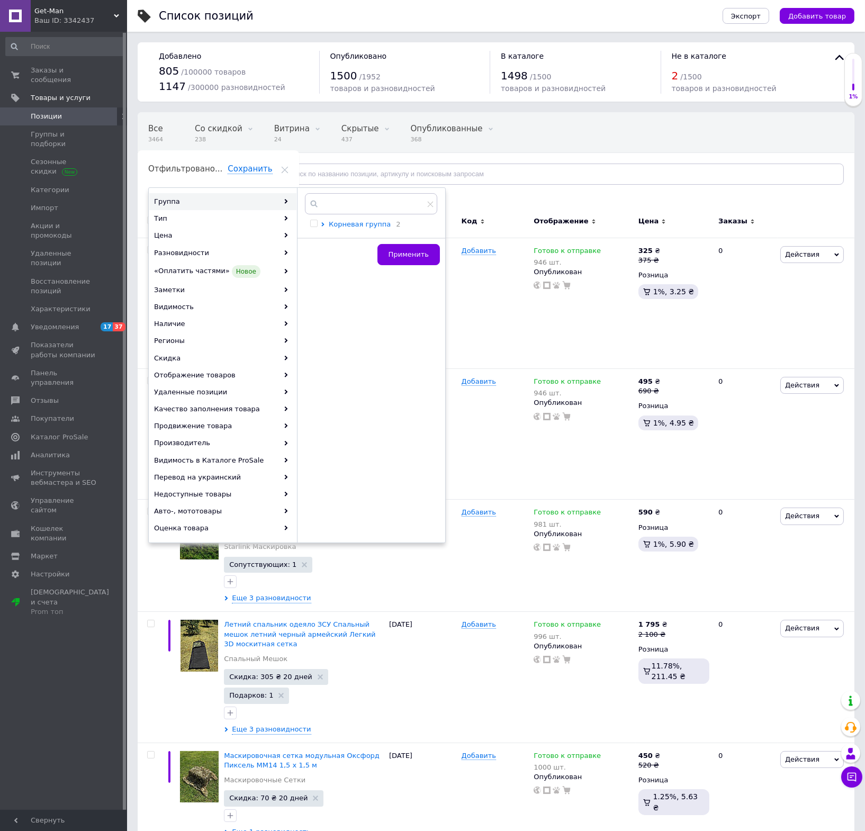
click at [365, 224] on span "Корневая группа" at bounding box center [360, 224] width 62 height 8
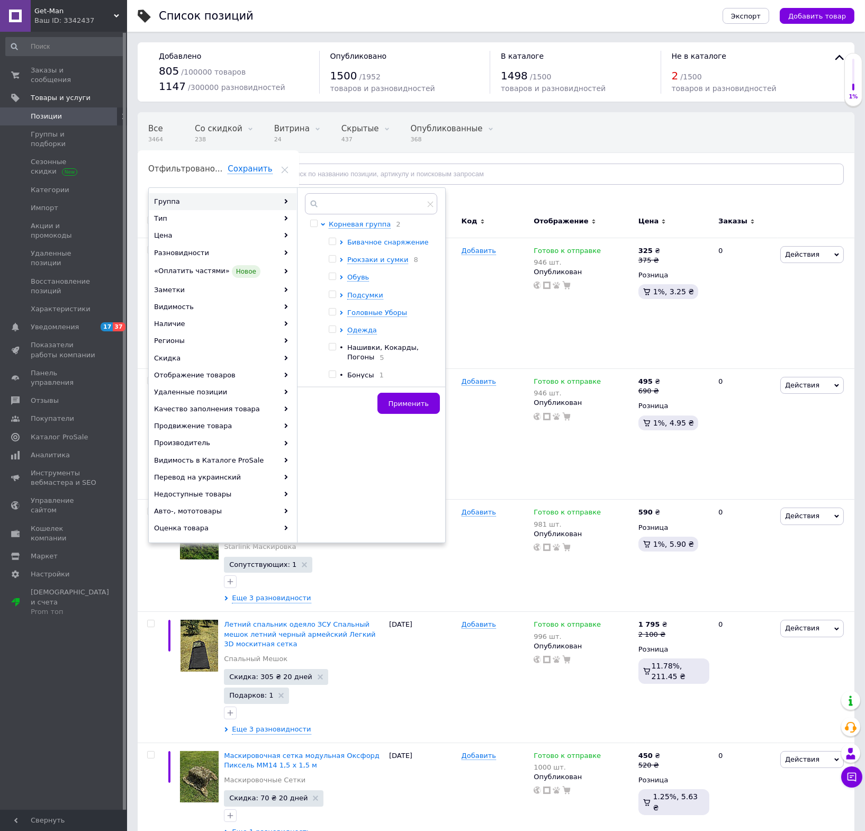
click at [377, 241] on span "Бивачное снаряжение" at bounding box center [387, 242] width 81 height 8
click at [350, 353] on input "checkbox" at bounding box center [350, 350] width 7 height 7
checkbox input "true"
click at [398, 397] on button "Применить" at bounding box center [408, 403] width 62 height 21
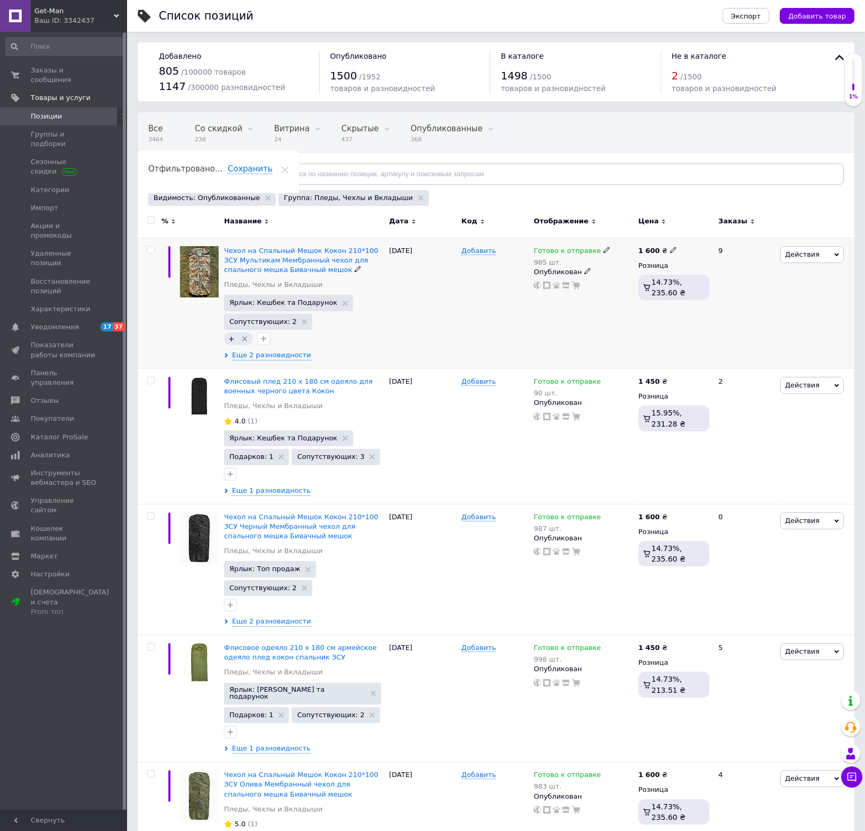
click at [149, 251] on input "checkbox" at bounding box center [150, 250] width 7 height 7
checkbox input "true"
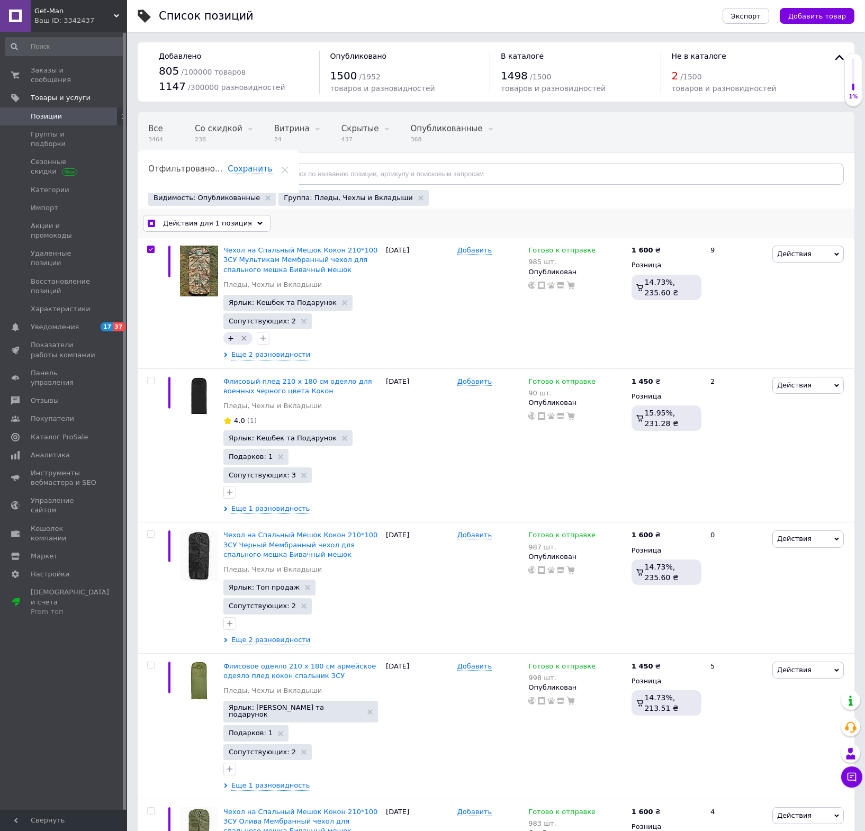
click at [237, 220] on span "Действия для 1 позиция" at bounding box center [207, 224] width 89 height 10
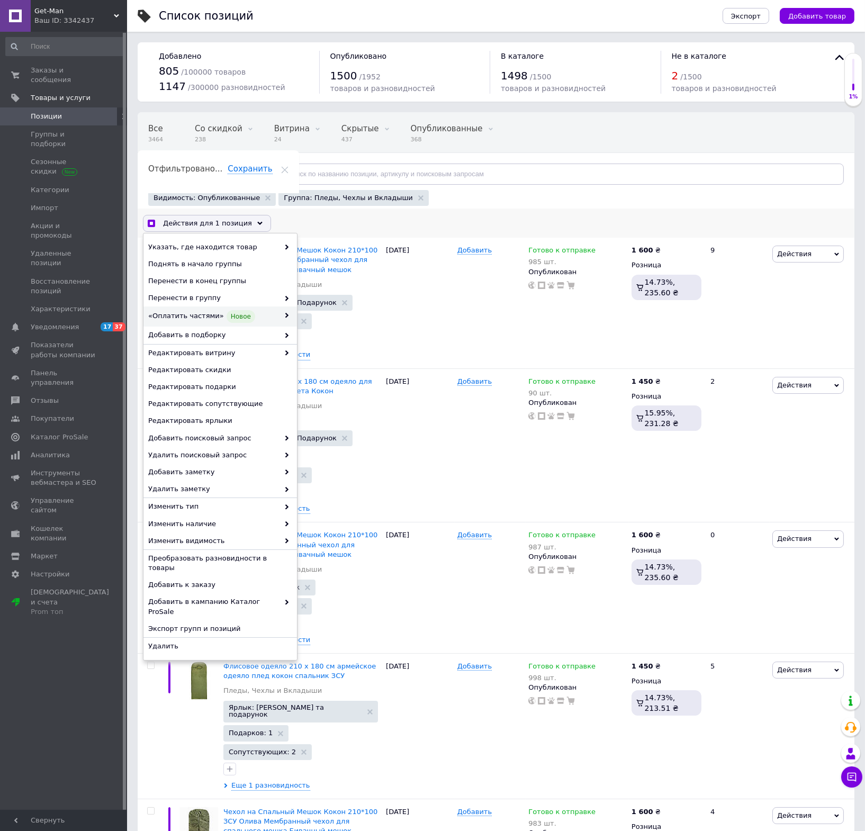
click at [264, 315] on span "«Оплатить частями» Новое" at bounding box center [213, 316] width 131 height 13
checkbox input "true"
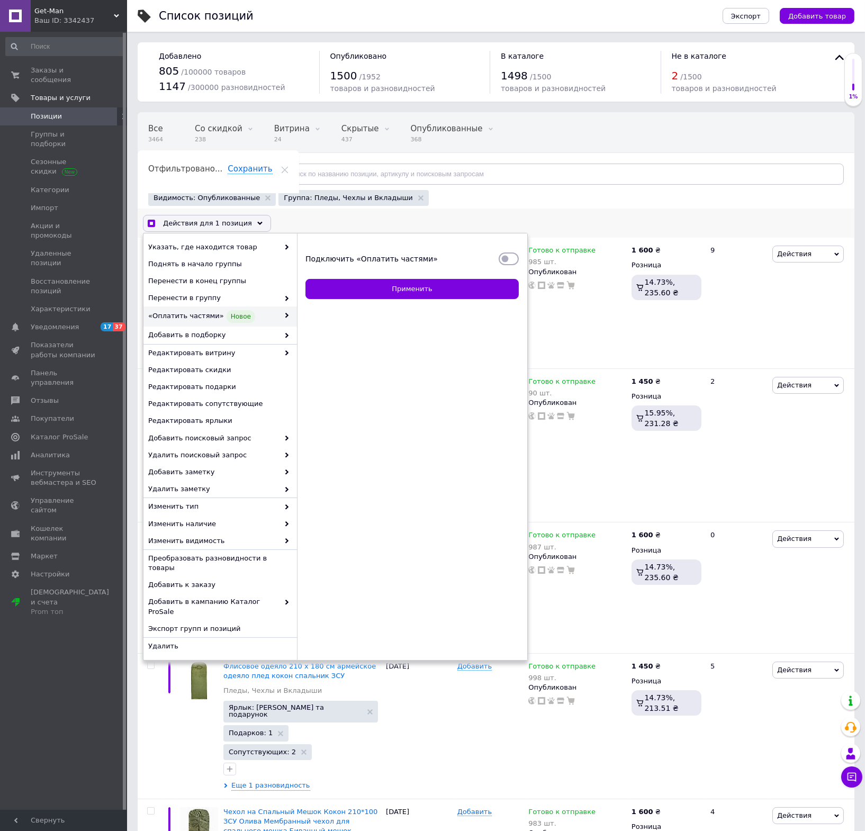
click at [510, 256] on input "Подключить «Оплатить частями»" at bounding box center [509, 258] width 20 height 11
checkbox input "true"
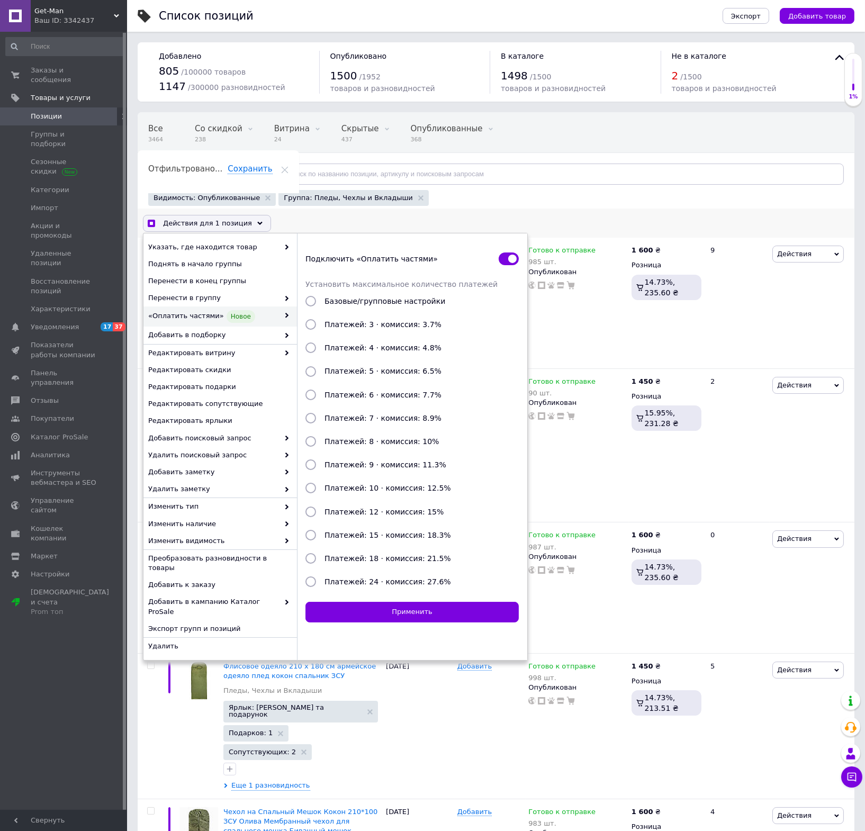
click at [430, 323] on span "Платежей: 3 · комиссия: 3.7%" at bounding box center [382, 324] width 117 height 8
click at [316, 323] on input "Платежей: 3 · комиссия: 3.7%" at bounding box center [310, 324] width 11 height 11
radio input "true"
click at [452, 602] on button "Применить" at bounding box center [411, 612] width 213 height 21
checkbox input "true"
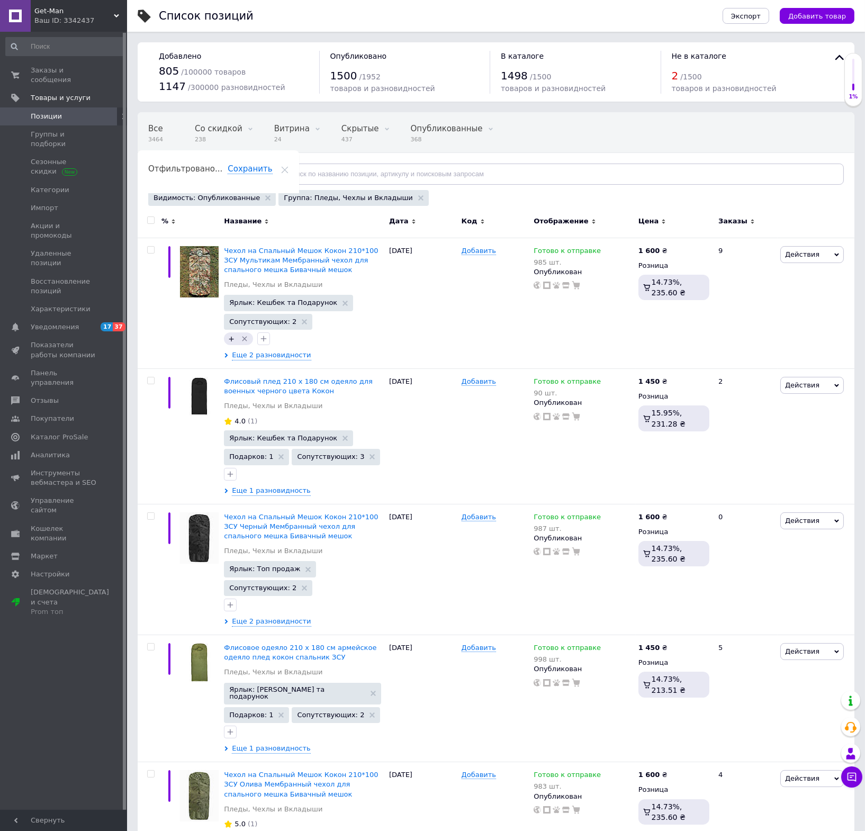
click at [150, 221] on input "checkbox" at bounding box center [150, 220] width 7 height 7
checkbox input "true"
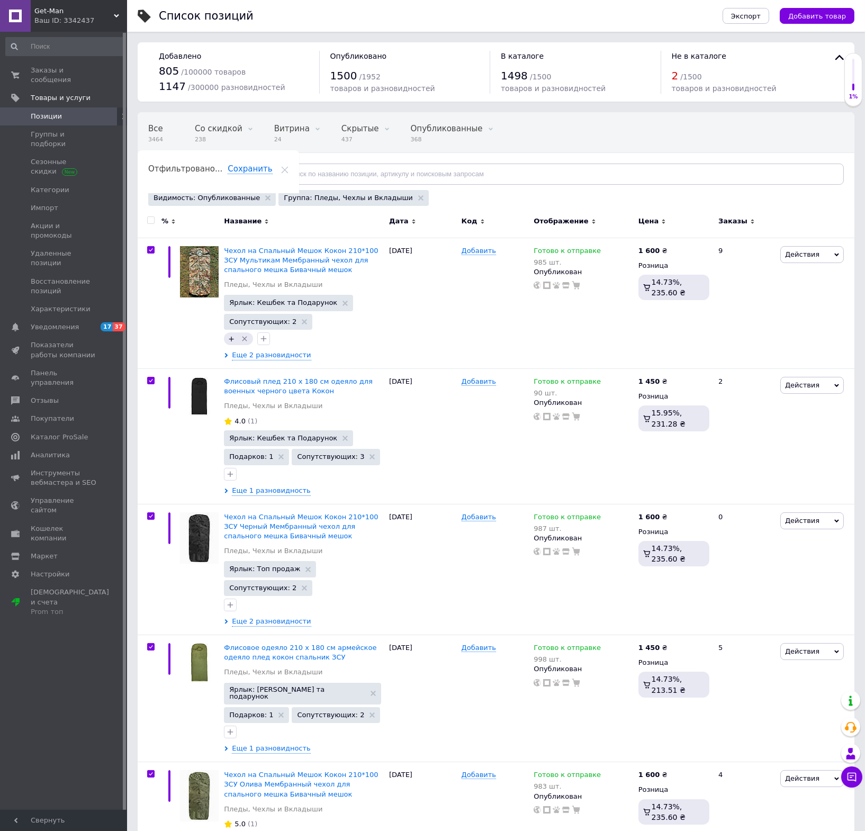
checkbox input "true"
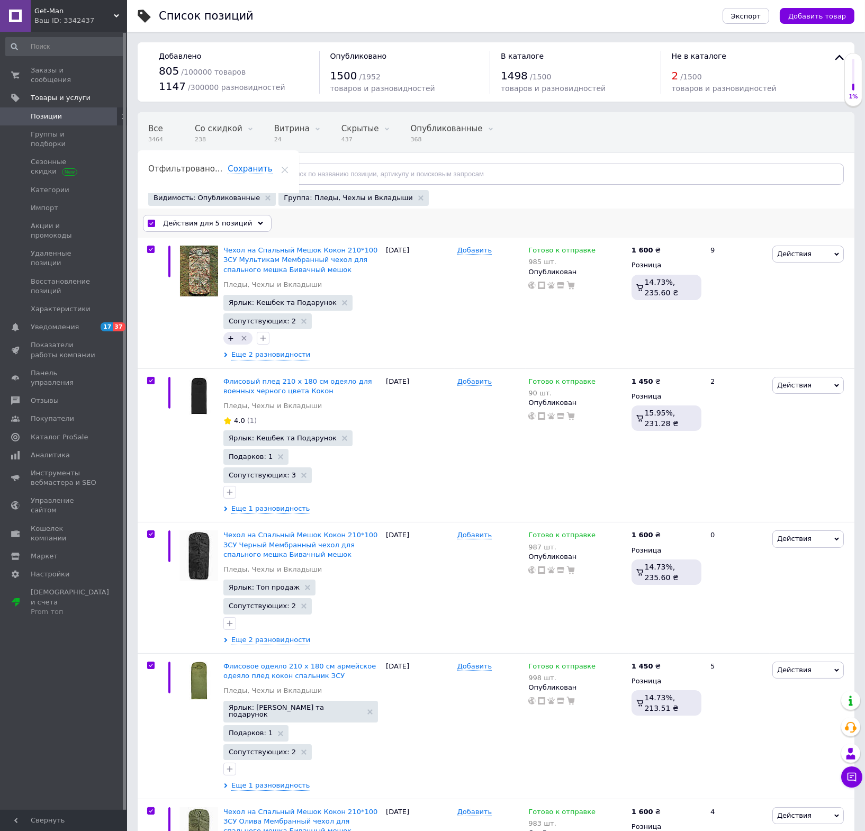
click at [213, 220] on span "Действия для 5 позиций" at bounding box center [207, 224] width 89 height 10
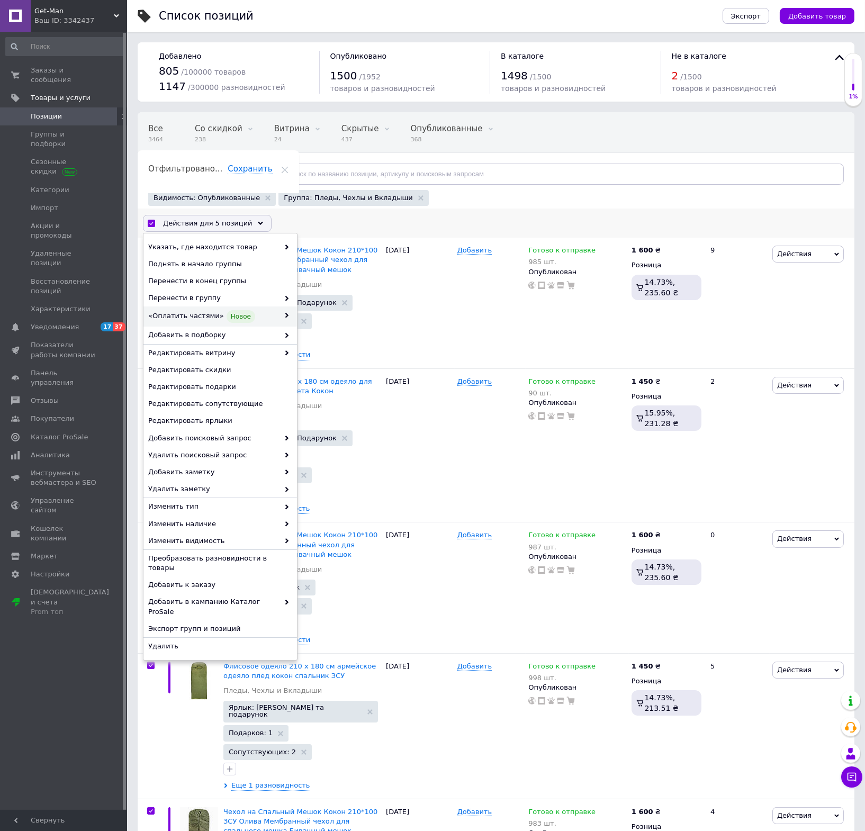
click at [275, 316] on span "«Оплатить частями» Новое" at bounding box center [213, 316] width 131 height 13
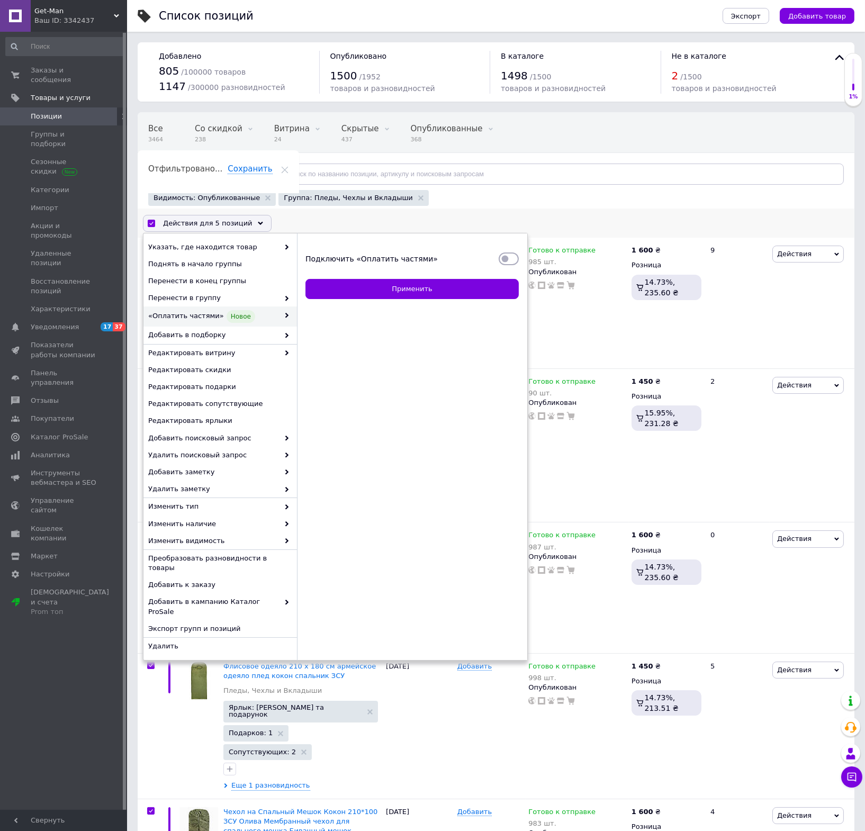
click at [514, 256] on input "Подключить «Оплатить частями»" at bounding box center [509, 258] width 20 height 11
checkbox input "true"
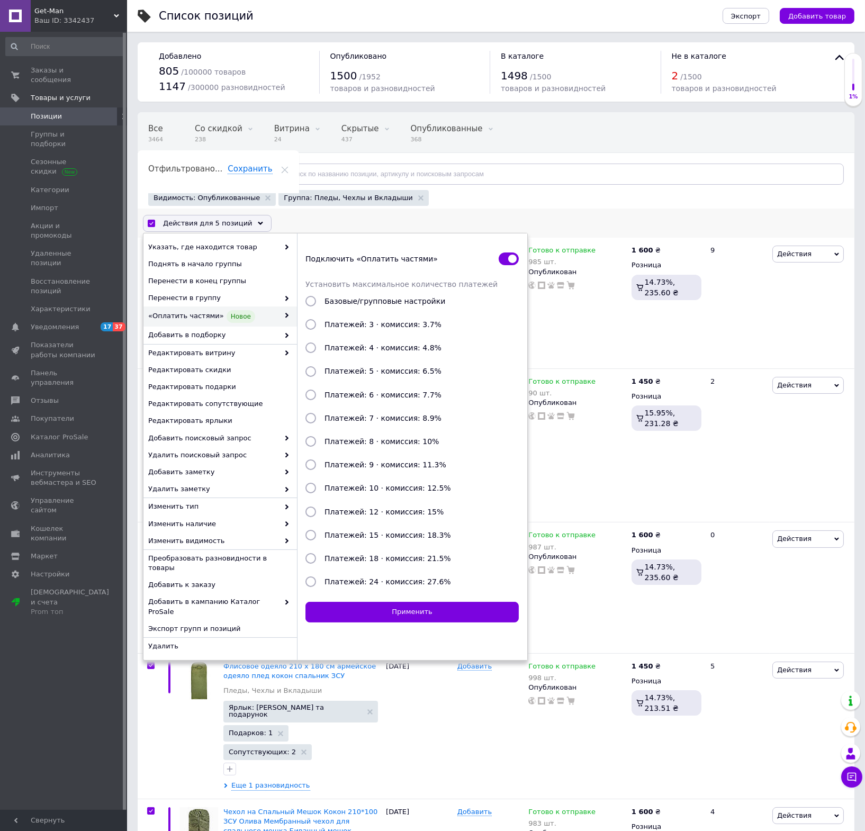
click at [396, 323] on span "Платежей: 3 · комиссия: 3.7%" at bounding box center [382, 324] width 117 height 8
click at [316, 323] on input "Платежей: 3 · комиссия: 3.7%" at bounding box center [310, 324] width 11 height 11
radio input "true"
click at [437, 615] on button "Применить" at bounding box center [411, 612] width 213 height 21
checkbox input "false"
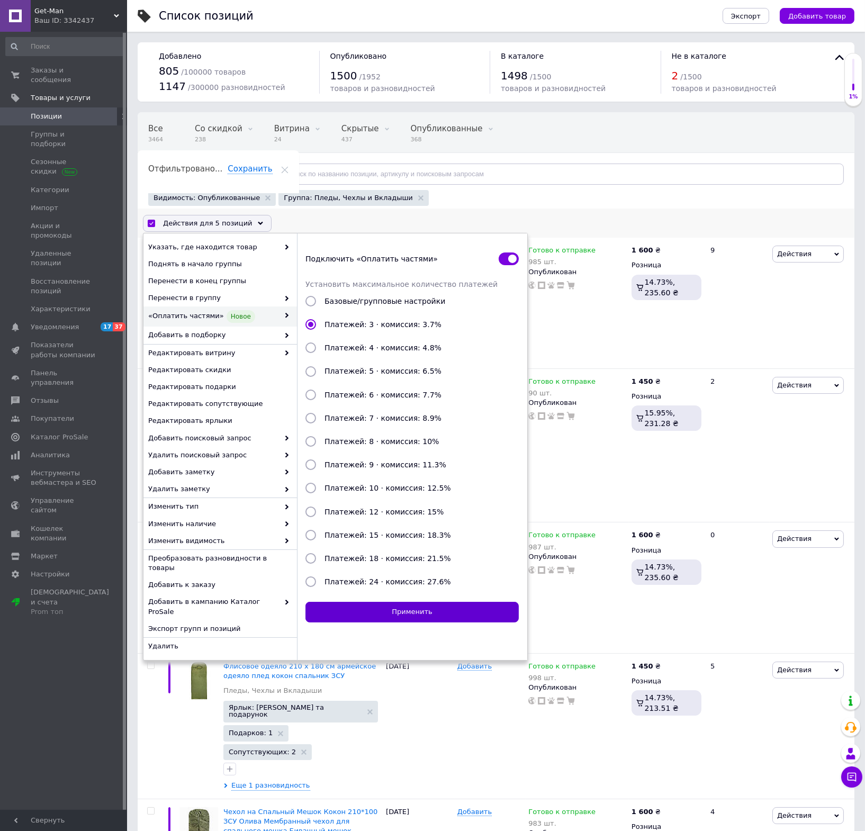
checkbox input "false"
